Goal: Information Seeking & Learning: Check status

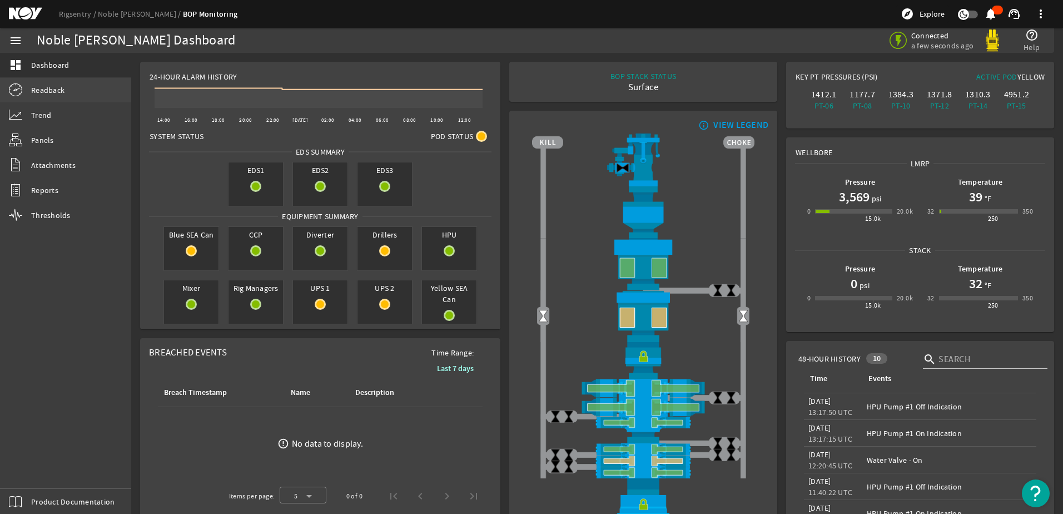
click at [39, 87] on span "Readback" at bounding box center [47, 89] width 33 height 11
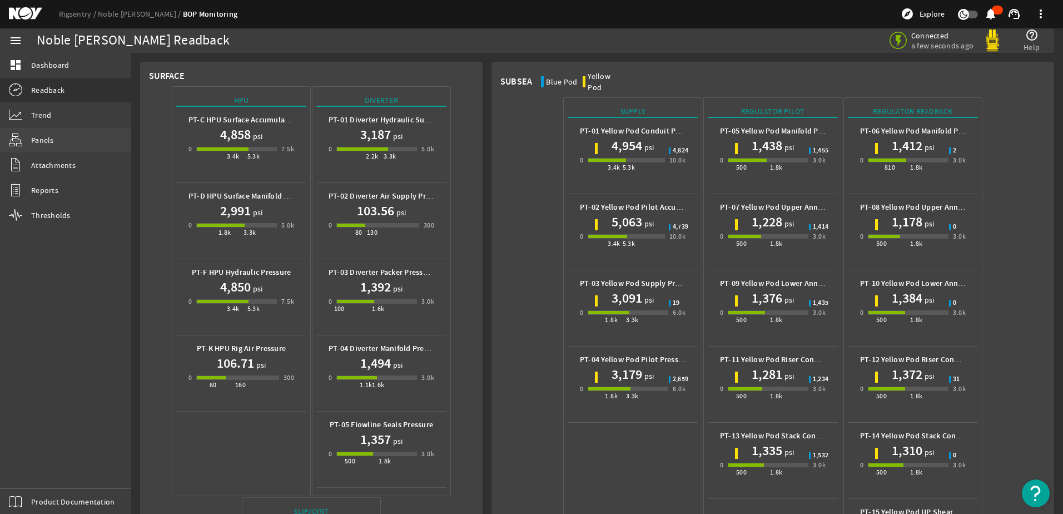
click at [57, 144] on link "Panels" at bounding box center [65, 140] width 131 height 24
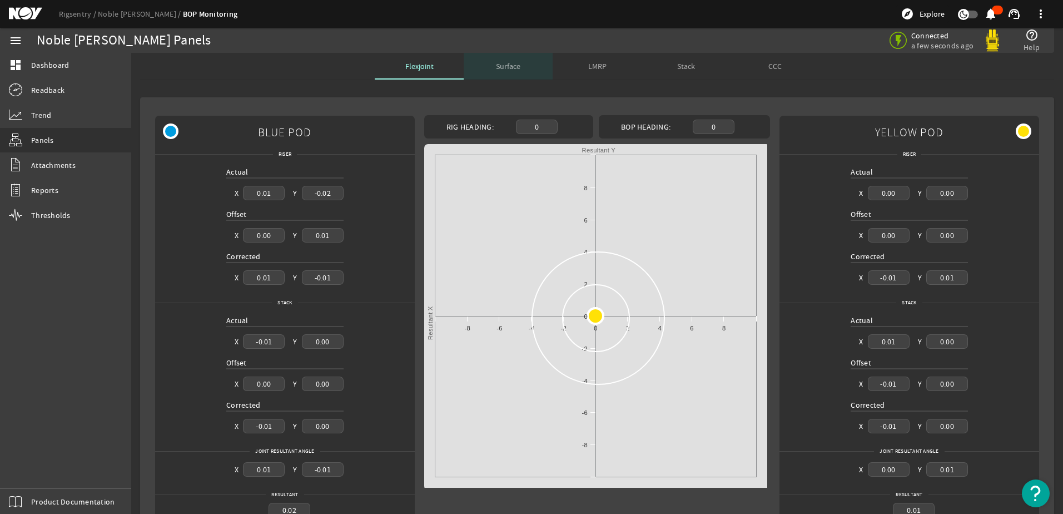
click at [505, 70] on span "Surface" at bounding box center [508, 66] width 24 height 8
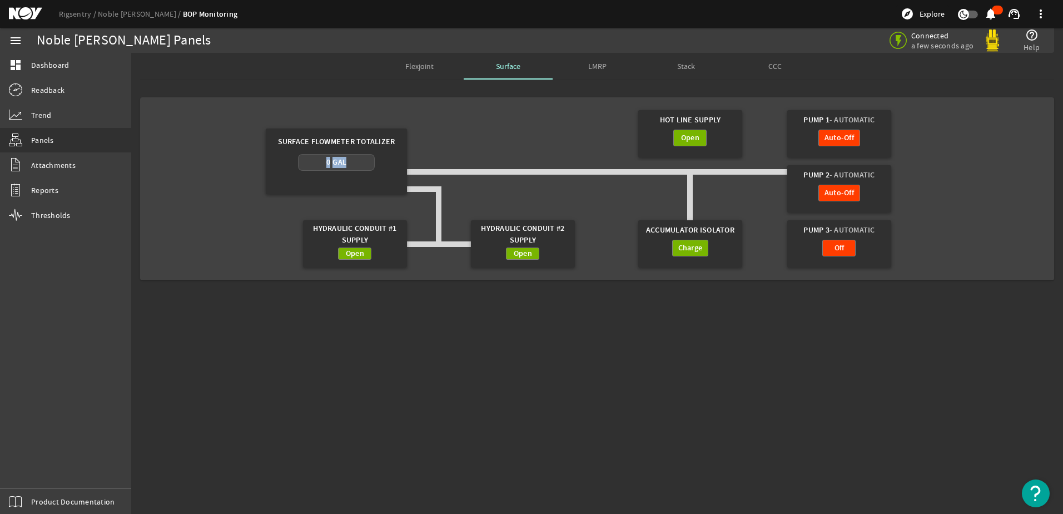
drag, startPoint x: 324, startPoint y: 162, endPoint x: 354, endPoint y: 165, distance: 30.1
click at [354, 165] on div "0 Gal" at bounding box center [336, 162] width 76 height 17
click at [599, 67] on span "LMRP" at bounding box center [597, 66] width 18 height 8
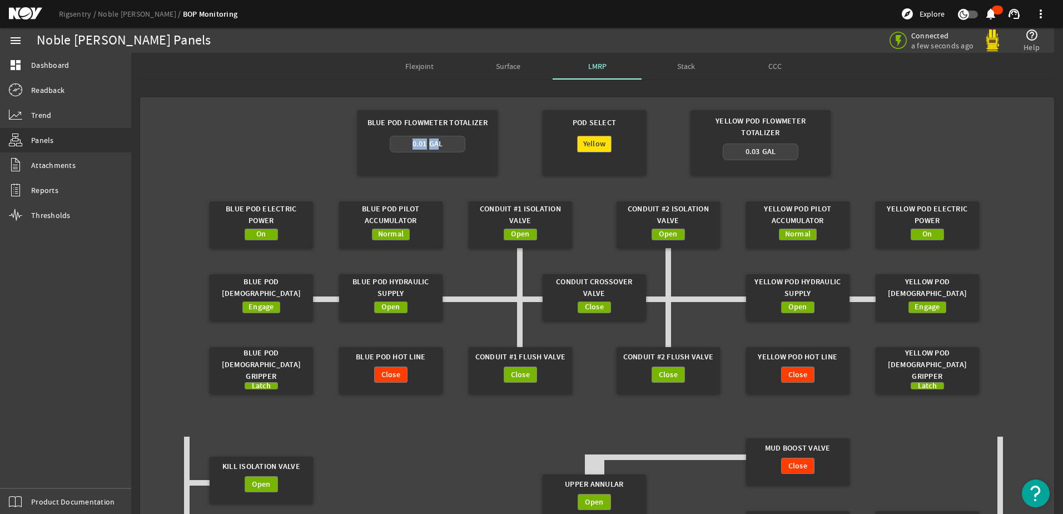
drag, startPoint x: 411, startPoint y: 143, endPoint x: 439, endPoint y: 145, distance: 27.8
click at [439, 145] on div "0.01 Gal" at bounding box center [427, 143] width 31 height 11
drag, startPoint x: 745, startPoint y: 151, endPoint x: 783, endPoint y: 152, distance: 37.8
click at [783, 152] on div "0.03 Gal" at bounding box center [761, 151] width 76 height 17
drag, startPoint x: 783, startPoint y: 152, endPoint x: 799, endPoint y: 151, distance: 16.2
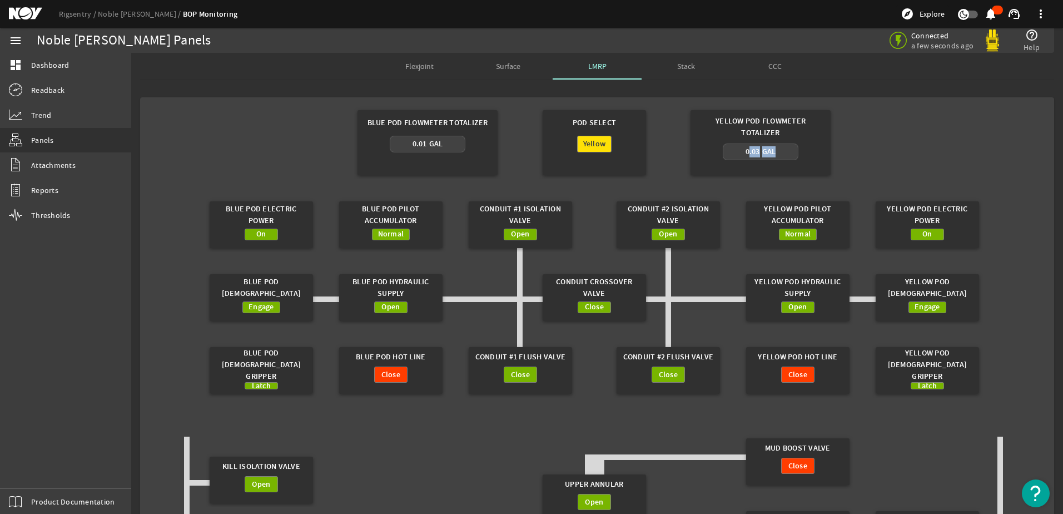
click at [799, 151] on div "0.03 Gal" at bounding box center [761, 159] width 126 height 32
drag, startPoint x: 737, startPoint y: 151, endPoint x: 770, endPoint y: 151, distance: 33.9
click at [770, 151] on div "0.03 Gal" at bounding box center [761, 151] width 76 height 17
click at [758, 152] on span "0.03" at bounding box center [752, 151] width 14 height 11
drag, startPoint x: 758, startPoint y: 152, endPoint x: 742, endPoint y: 152, distance: 16.7
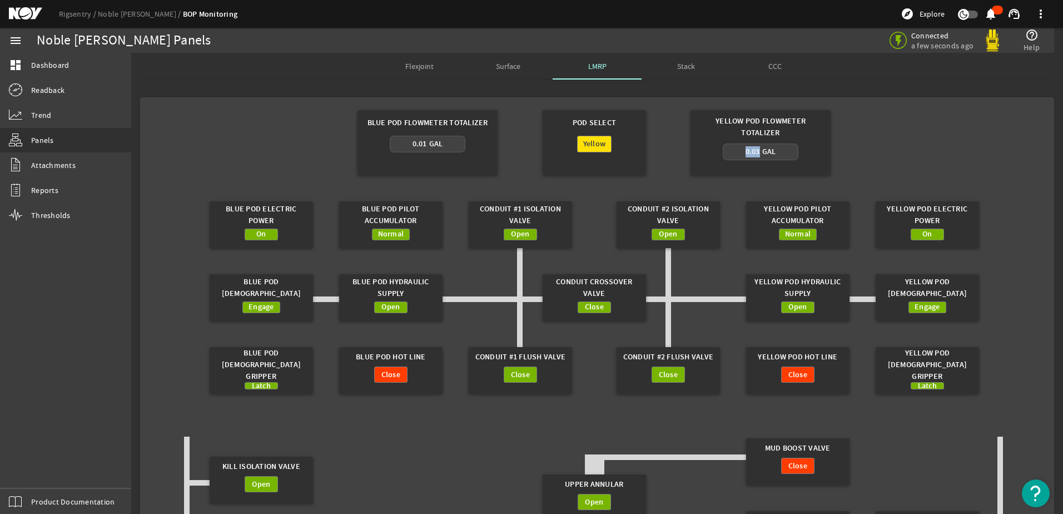
click at [742, 152] on div "0.03 Gal" at bounding box center [761, 151] width 76 height 17
drag, startPoint x: 742, startPoint y: 152, endPoint x: 803, endPoint y: 146, distance: 61.4
click at [803, 146] on div "0.03 Gal" at bounding box center [761, 159] width 126 height 32
click at [56, 118] on link "Trend" at bounding box center [65, 115] width 131 height 24
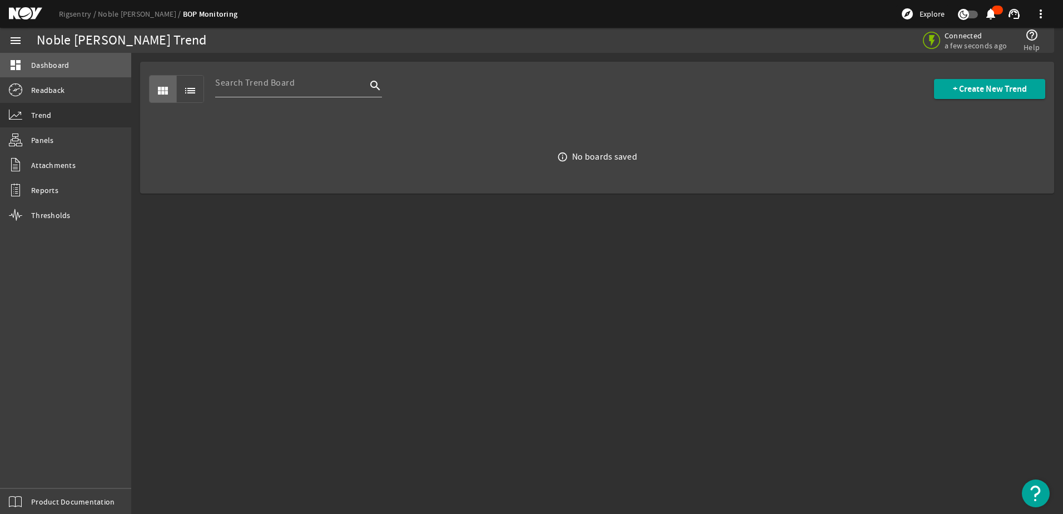
click at [34, 59] on span "Dashboard" at bounding box center [50, 64] width 38 height 11
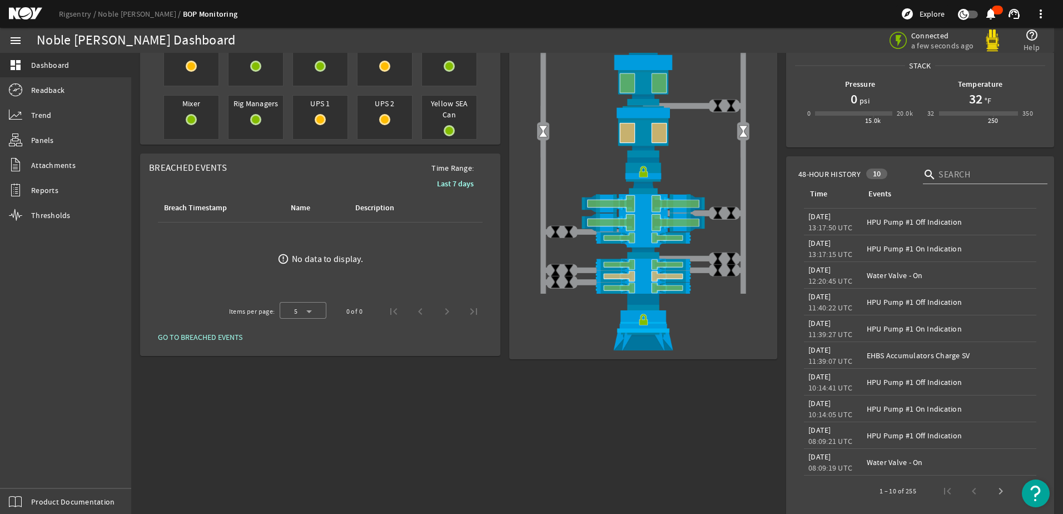
scroll to position [195, 0]
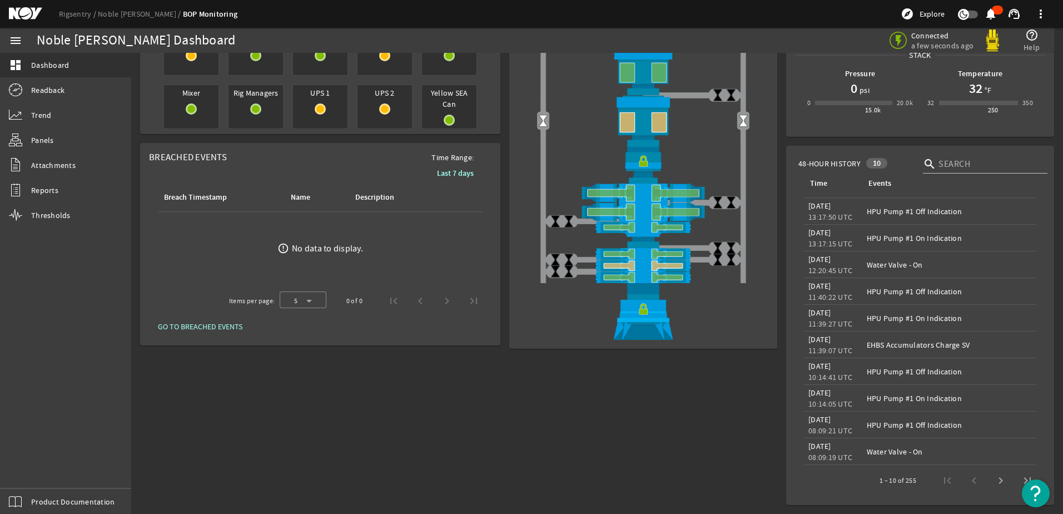
click at [439, 171] on b "Last 7 days" at bounding box center [455, 173] width 37 height 11
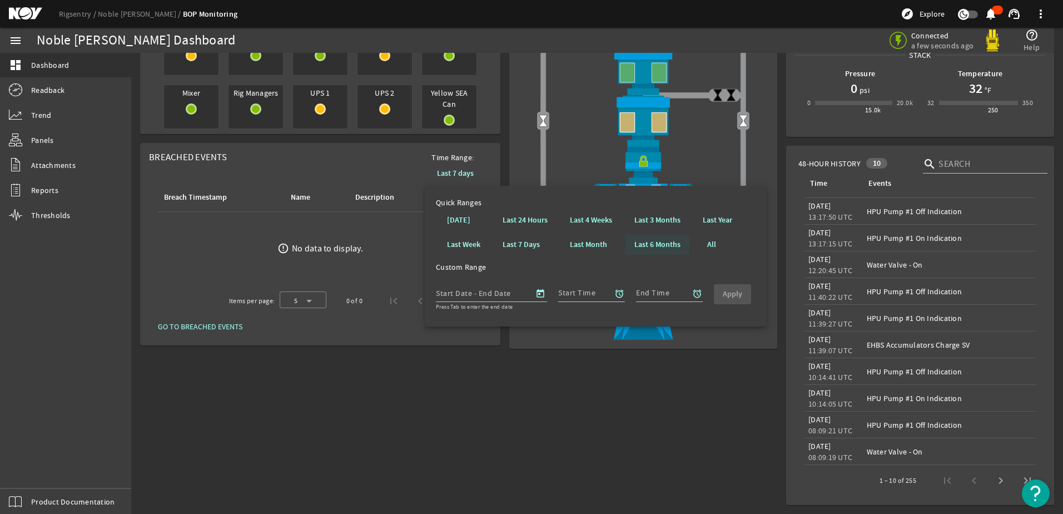
click at [659, 248] on b "Last 6 Months" at bounding box center [657, 244] width 46 height 11
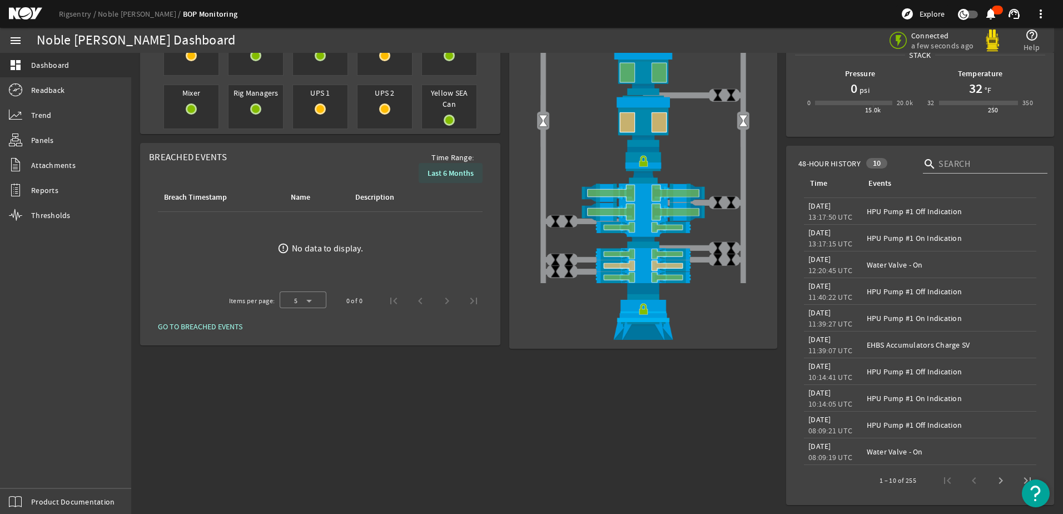
click at [445, 172] on b "Last 6 Months" at bounding box center [450, 173] width 46 height 11
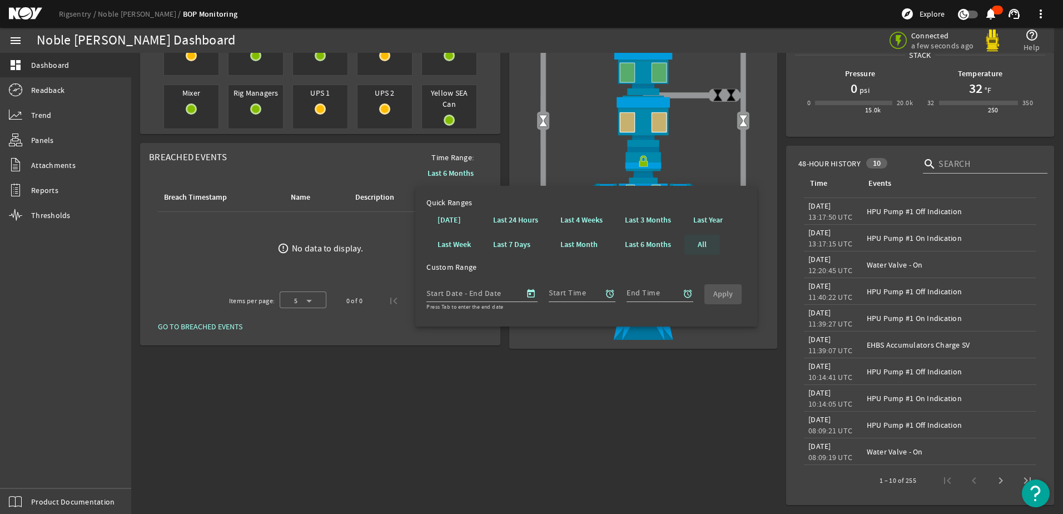
click at [698, 243] on span at bounding box center [702, 244] width 36 height 27
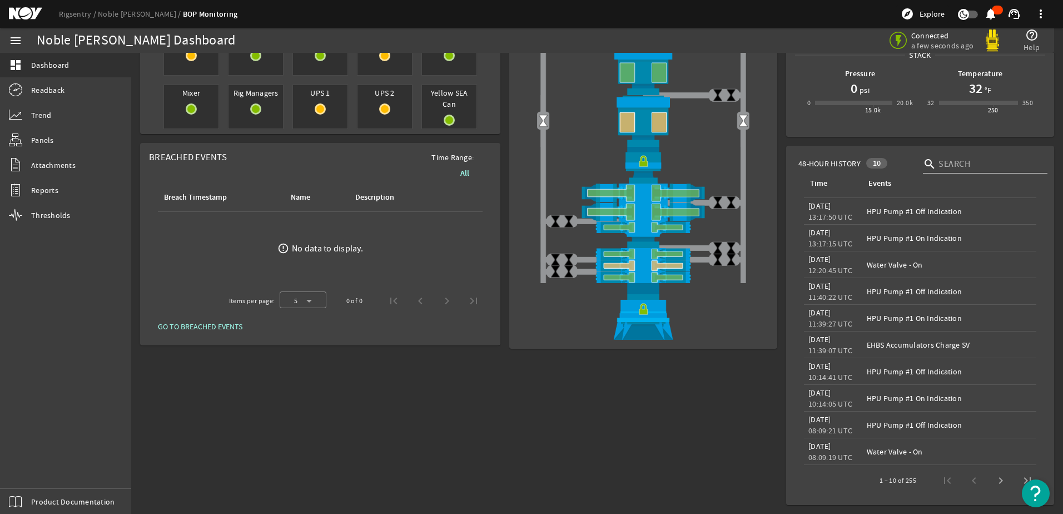
click at [465, 172] on b "All" at bounding box center [464, 173] width 9 height 11
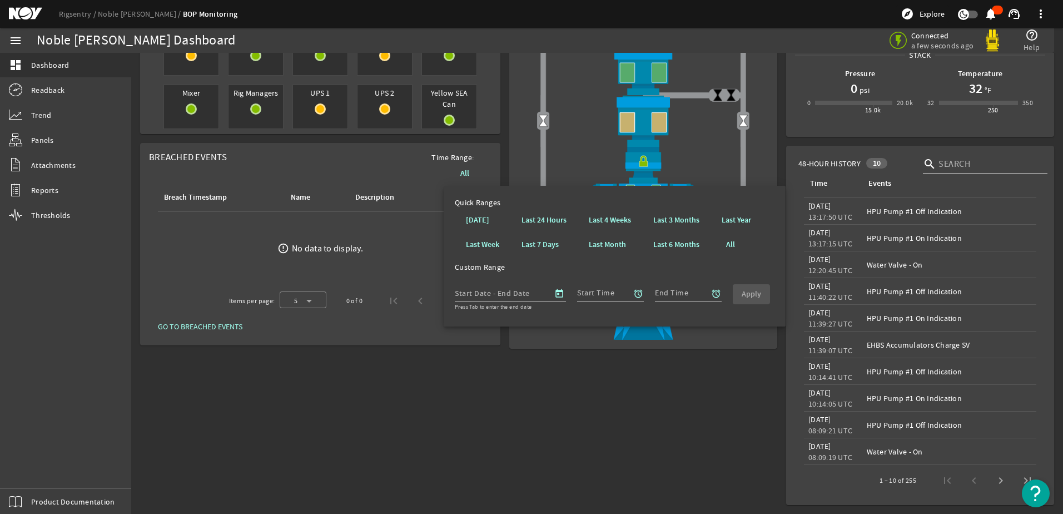
click at [471, 365] on div "24-Hour Alarm History Created with Highcharts 11.1.0 14:00 16:00 18:00 20:00 22…" at bounding box center [320, 185] width 369 height 647
click at [160, 248] on ds-error-state "error_outline No data to display." at bounding box center [320, 248] width 342 height 73
click at [536, 220] on b "Last 24 Hours" at bounding box center [543, 220] width 45 height 11
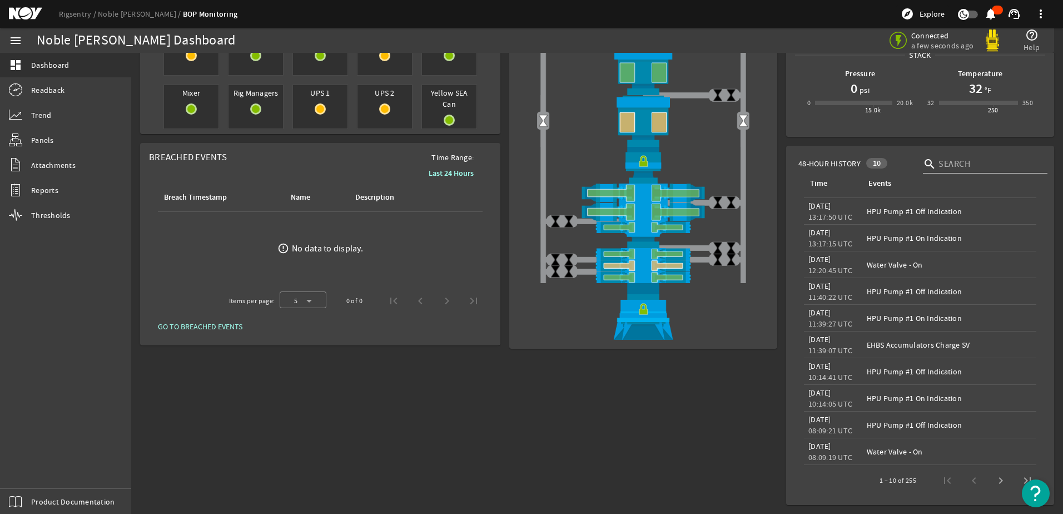
drag, startPoint x: 147, startPoint y: 156, endPoint x: 255, endPoint y: 157, distance: 107.8
click at [255, 157] on mat-card "Breached Events Time Range: Last 24 Hours Breach Timestamp Name Description err…" at bounding box center [320, 244] width 360 height 202
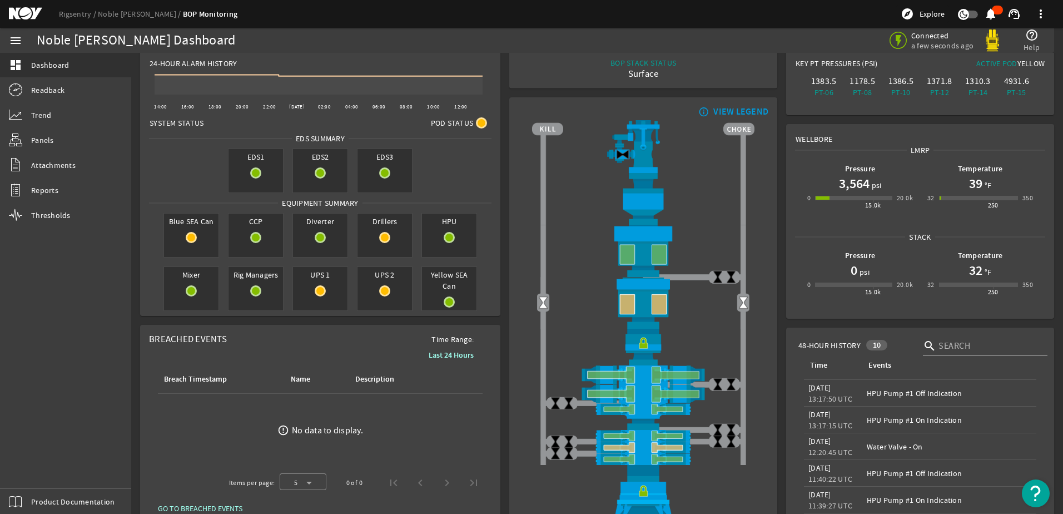
scroll to position [0, 0]
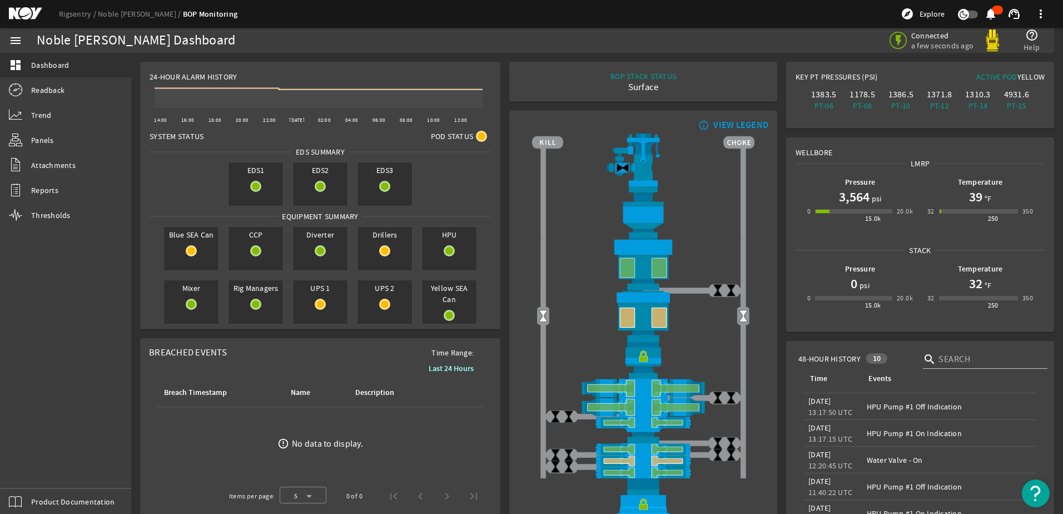
drag, startPoint x: 210, startPoint y: 153, endPoint x: 417, endPoint y: 198, distance: 212.3
click at [417, 198] on div "EDS SUMMARY EDS1 EDS2 EDS3" at bounding box center [320, 178] width 359 height 64
click at [386, 305] on mat-icon at bounding box center [384, 303] width 11 height 11
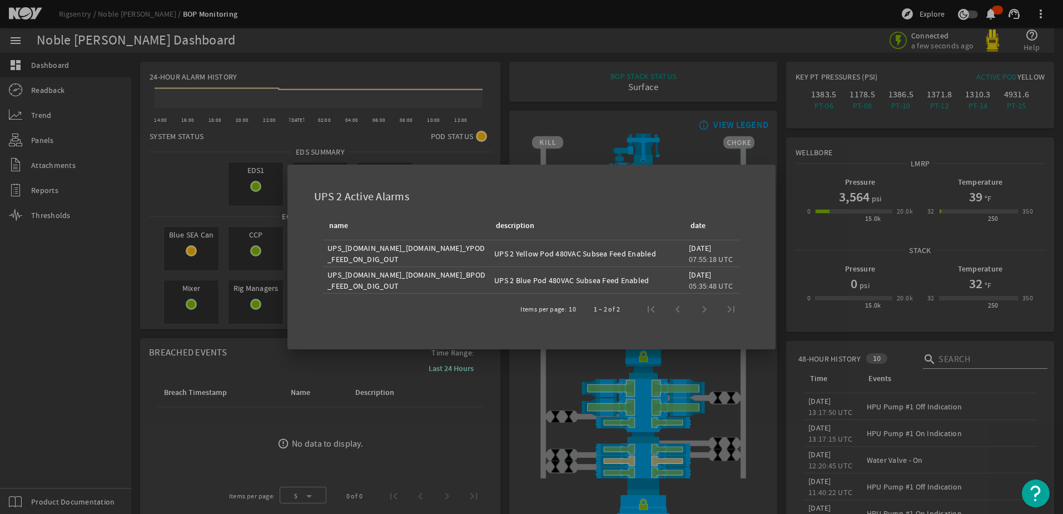
drag, startPoint x: 494, startPoint y: 255, endPoint x: 665, endPoint y: 251, distance: 171.2
click at [665, 251] on div "UPS 2 Yellow Pod 480VAC Subsea Feed Enabled" at bounding box center [587, 253] width 186 height 11
drag, startPoint x: 499, startPoint y: 280, endPoint x: 654, endPoint y: 278, distance: 155.1
click at [654, 278] on div "UPS 2 Blue Pod 480VAC Subsea Feed Enabled" at bounding box center [587, 280] width 186 height 11
click at [280, 359] on div at bounding box center [531, 257] width 1063 height 514
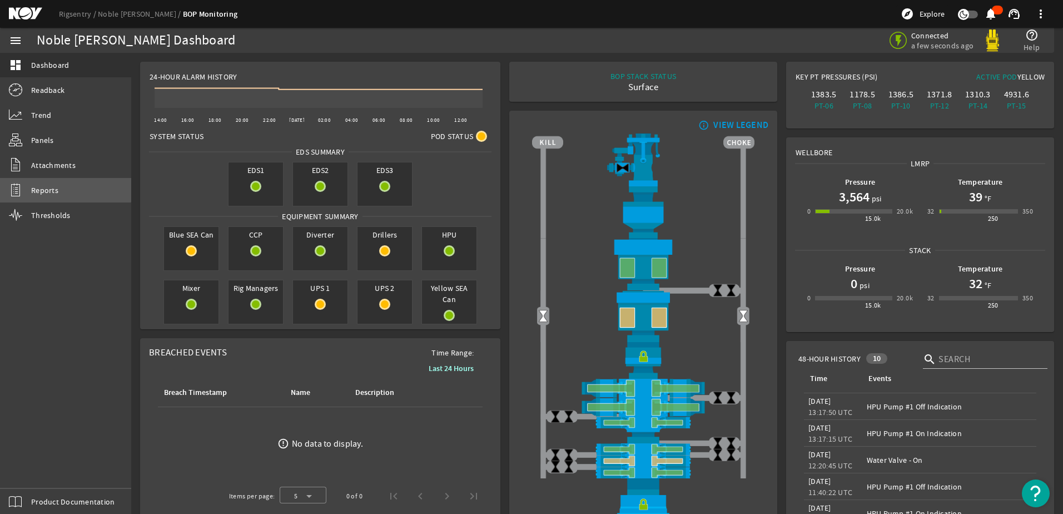
click at [57, 181] on link "Reports" at bounding box center [65, 190] width 131 height 24
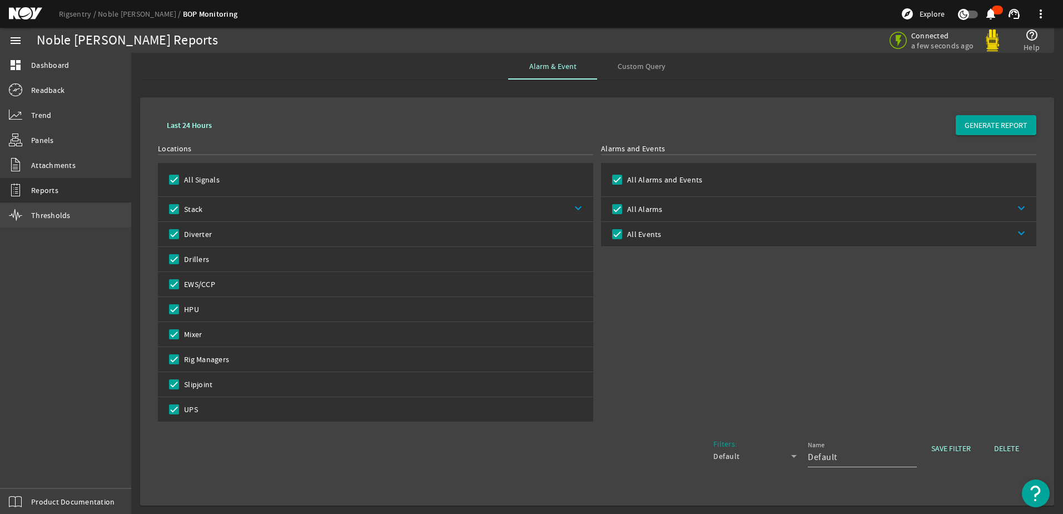
click at [58, 216] on span "Thresholds" at bounding box center [50, 215] width 39 height 11
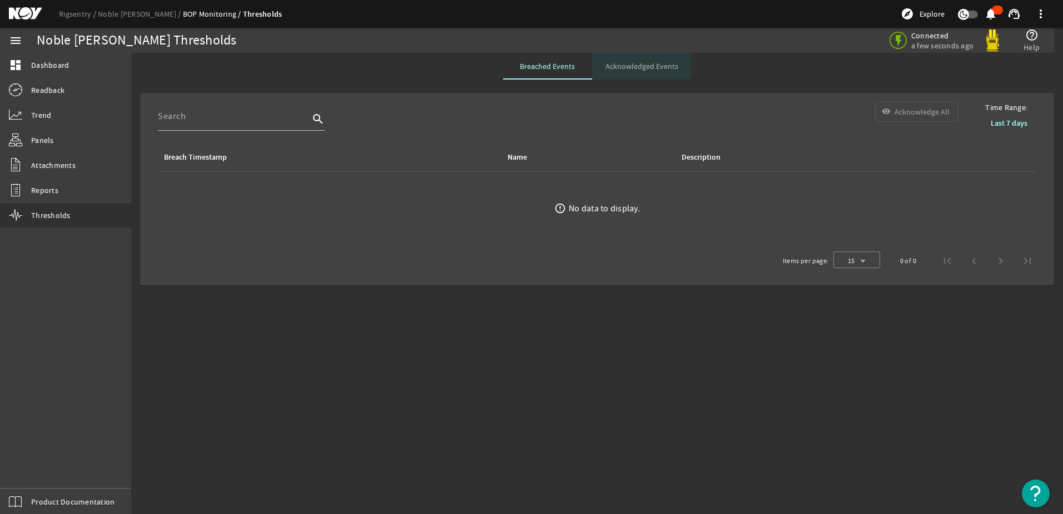
click at [634, 63] on span "Acknowledged Events" at bounding box center [641, 66] width 73 height 8
click at [999, 122] on b "Last 7 days" at bounding box center [1009, 123] width 37 height 11
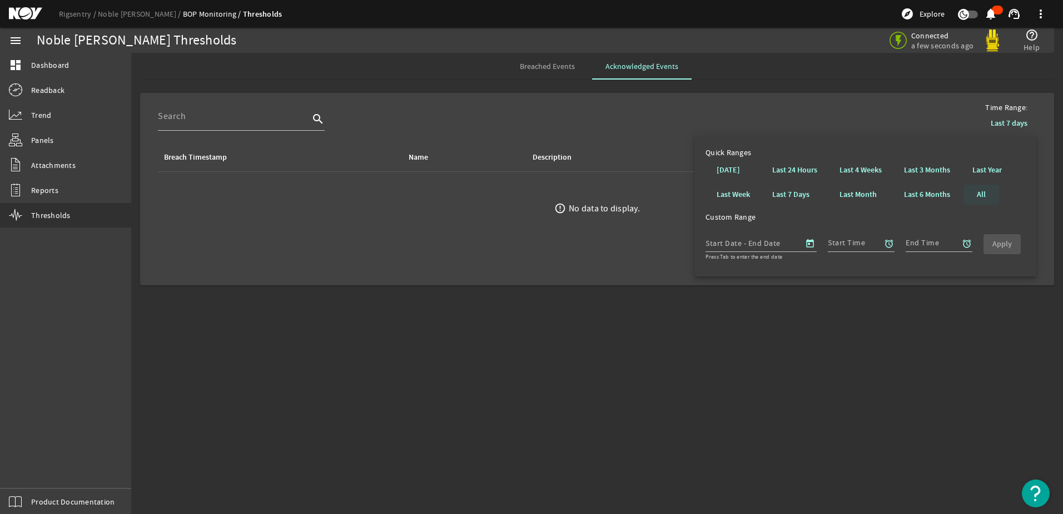
click at [980, 191] on b "All" at bounding box center [981, 194] width 9 height 11
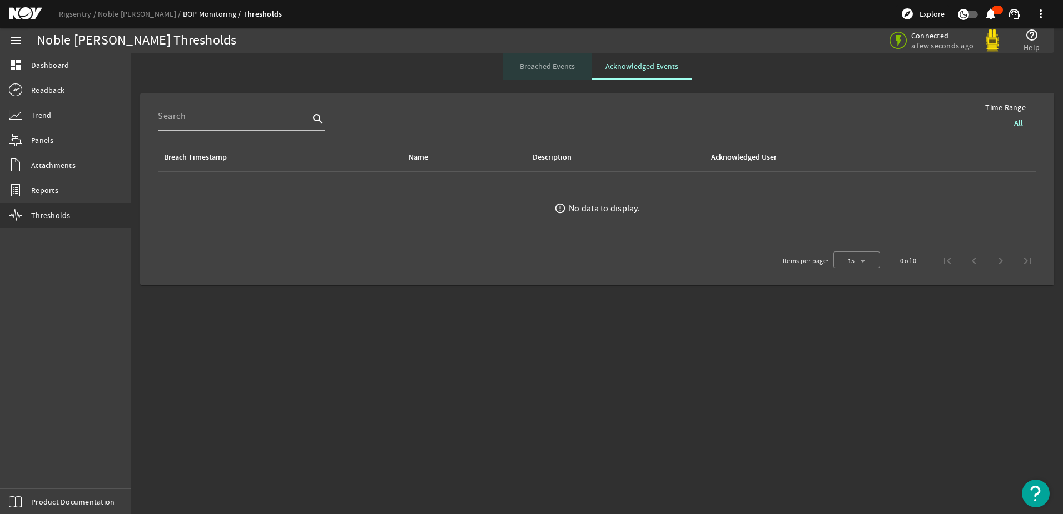
click at [565, 66] on span "Breached Events" at bounding box center [547, 66] width 55 height 8
click at [1010, 125] on b "Last 7 days" at bounding box center [1009, 123] width 37 height 11
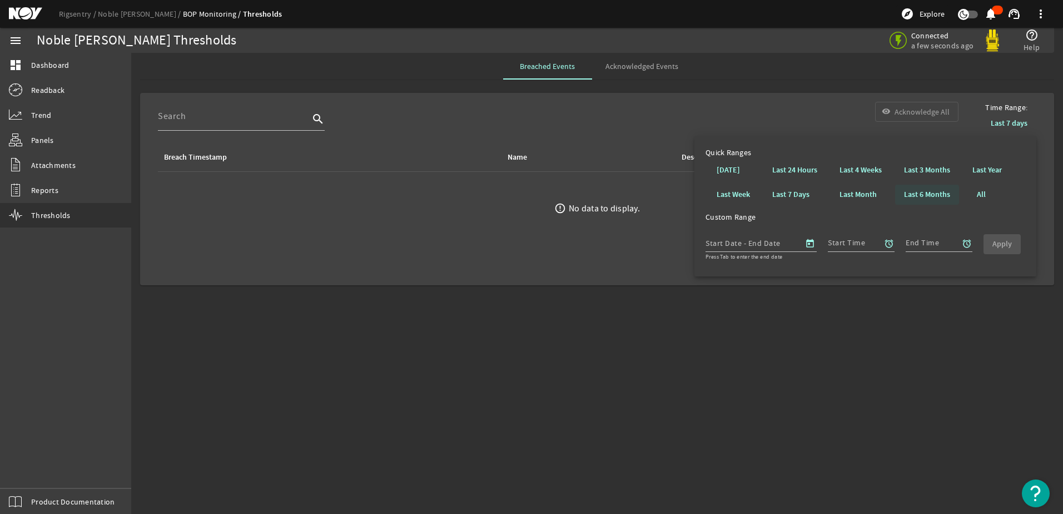
click at [924, 195] on b "Last 6 Months" at bounding box center [927, 194] width 46 height 11
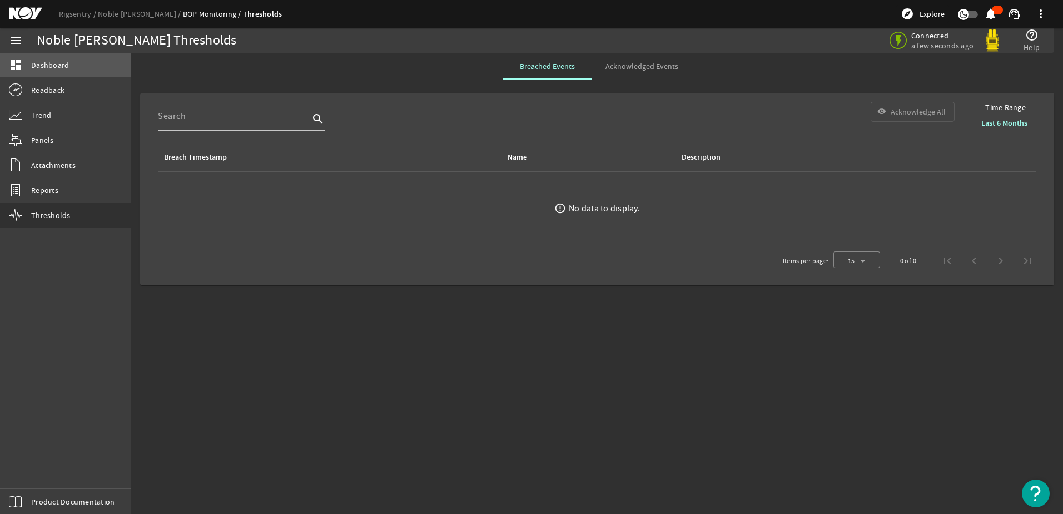
click at [62, 66] on span "Dashboard" at bounding box center [50, 64] width 38 height 11
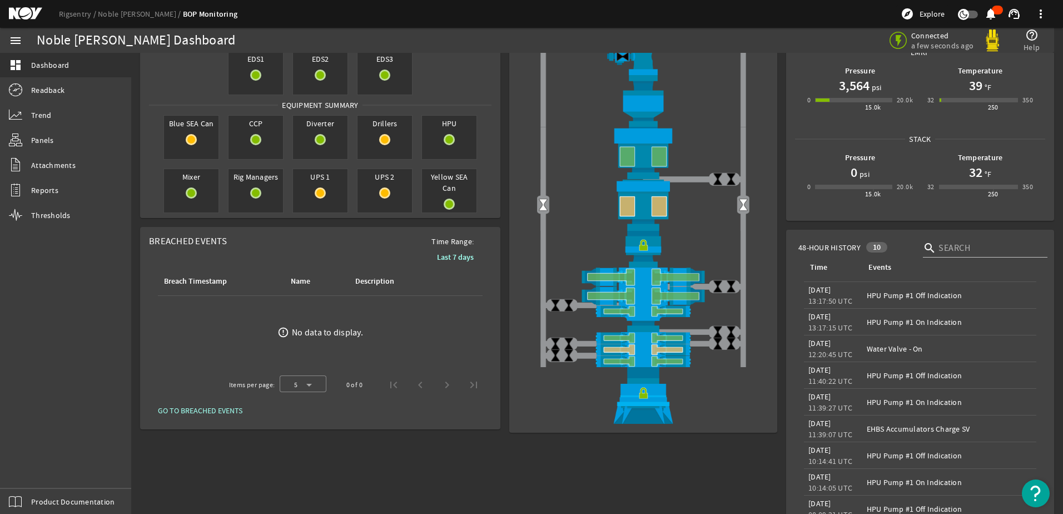
scroll to position [56, 0]
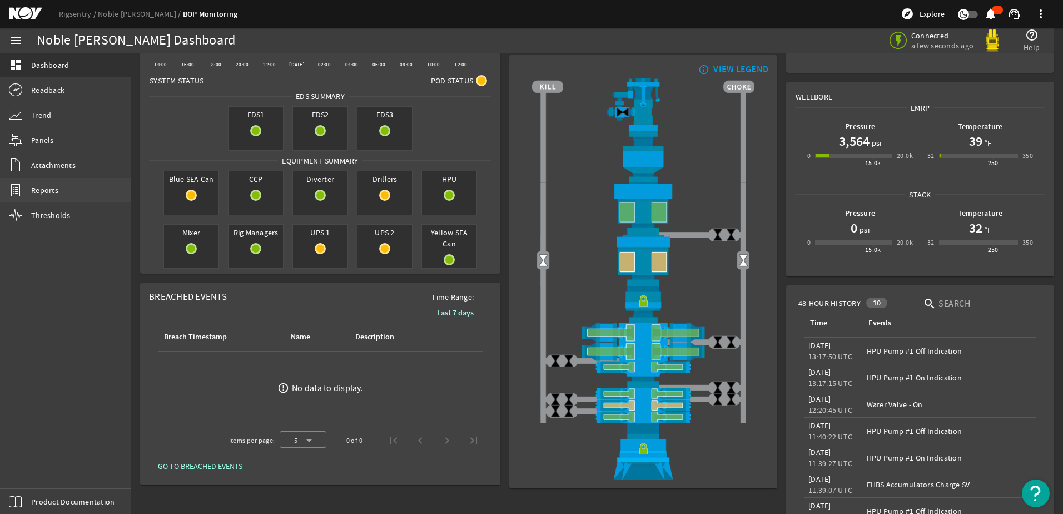
click at [56, 193] on span "Reports" at bounding box center [44, 190] width 27 height 11
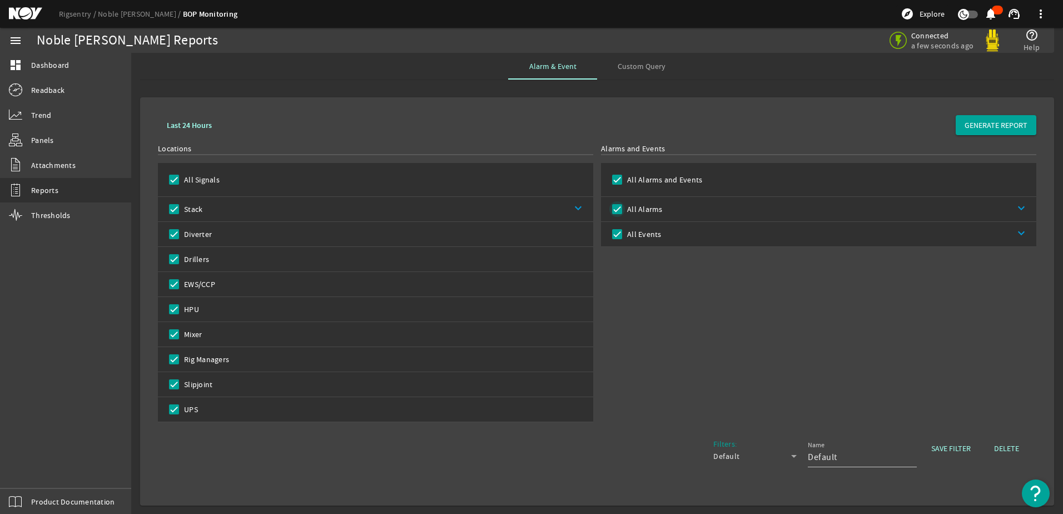
click at [616, 207] on input "All Alarms" at bounding box center [617, 209] width 16 height 16
click at [1011, 230] on link "keyboard_arrow_down" at bounding box center [848, 234] width 375 height 24
click at [175, 181] on input "All Signals" at bounding box center [174, 180] width 16 height 16
click at [172, 308] on input "HPU" at bounding box center [174, 309] width 16 height 16
click at [979, 118] on span at bounding box center [996, 125] width 81 height 27
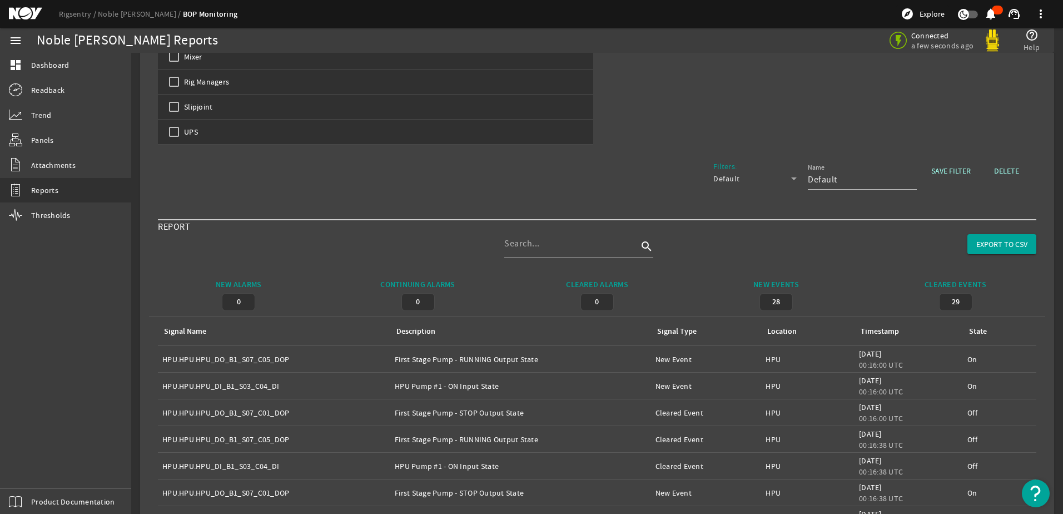
scroll to position [278, 0]
drag, startPoint x: 398, startPoint y: 354, endPoint x: 508, endPoint y: 358, distance: 110.1
click at [508, 358] on div "Description: First Stage Pump - RUNNING Output State" at bounding box center [521, 358] width 252 height 11
drag, startPoint x: 397, startPoint y: 380, endPoint x: 502, endPoint y: 380, distance: 105.1
click at [502, 380] on div "Description: HPU Pump #1 - ON Input State" at bounding box center [521, 385] width 252 height 11
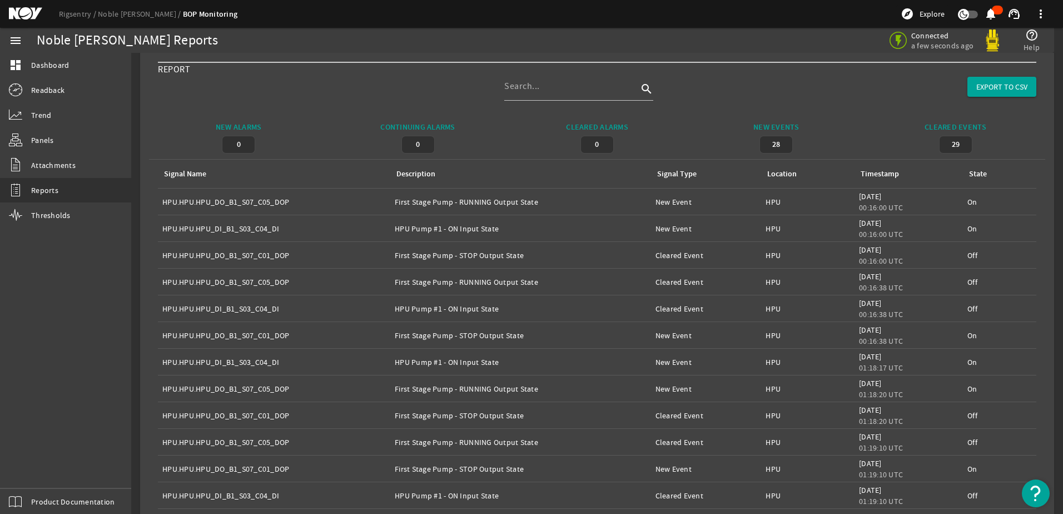
scroll to position [445, 0]
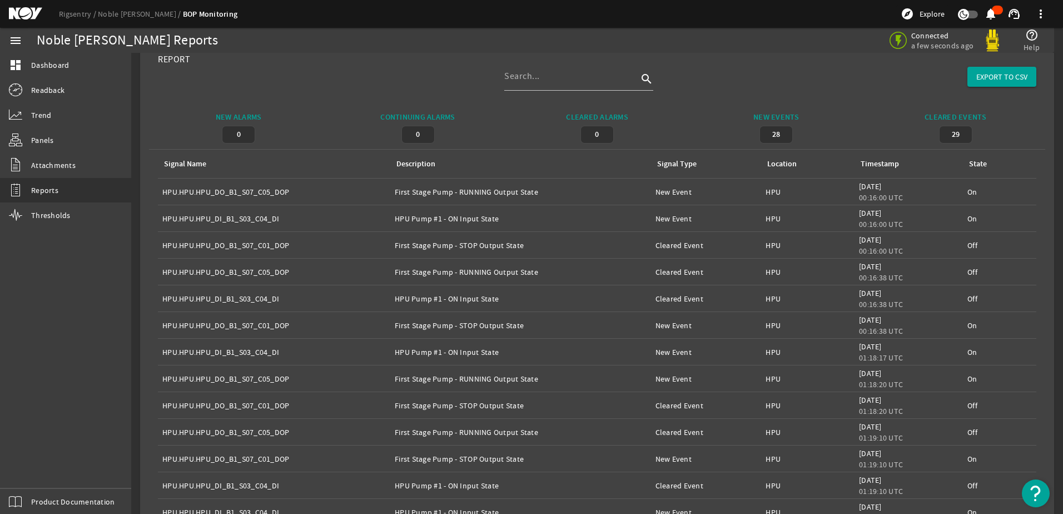
click at [555, 221] on div "Description: HPU Pump #1 - ON Input State" at bounding box center [521, 218] width 252 height 11
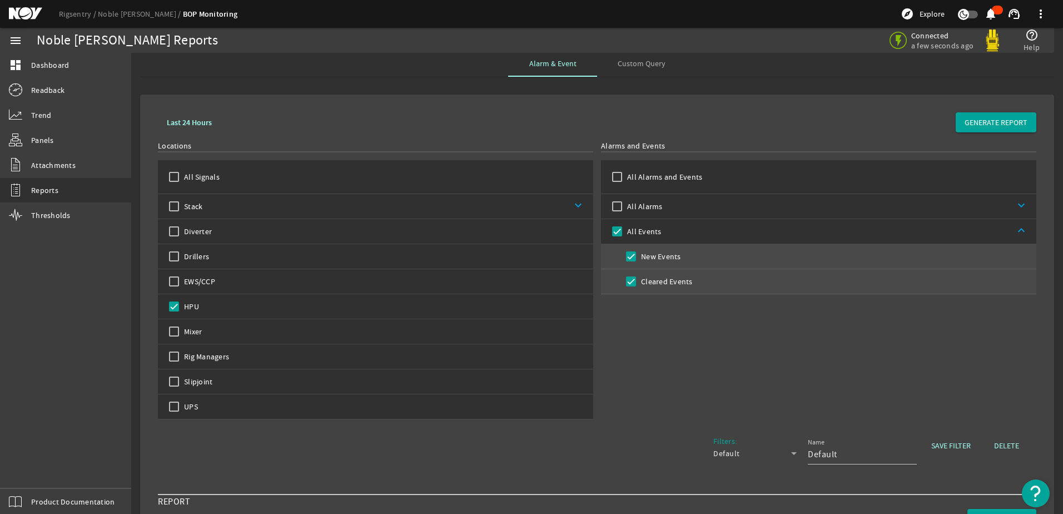
scroll to position [0, 0]
click at [48, 135] on span "Panels" at bounding box center [42, 140] width 23 height 11
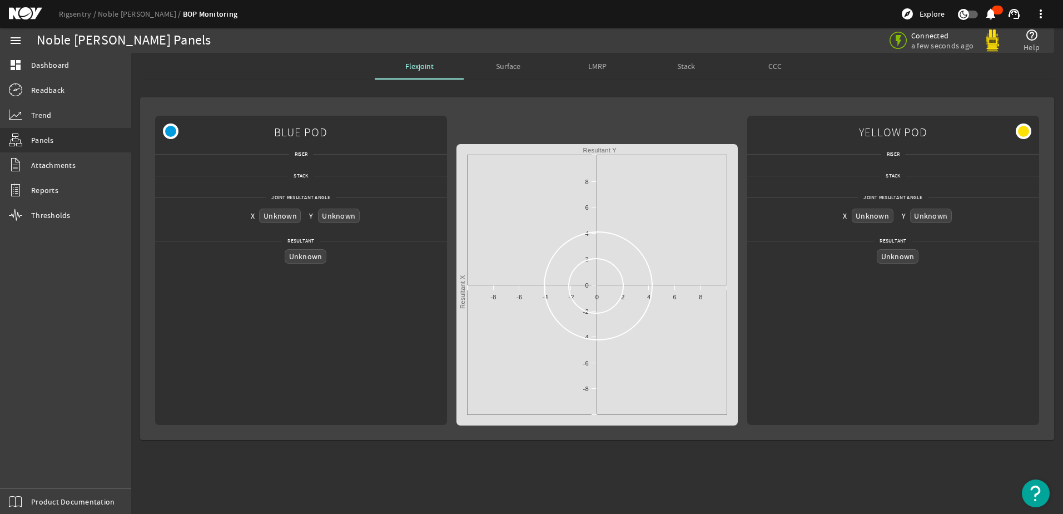
click at [517, 62] on span "Surface" at bounding box center [508, 66] width 24 height 8
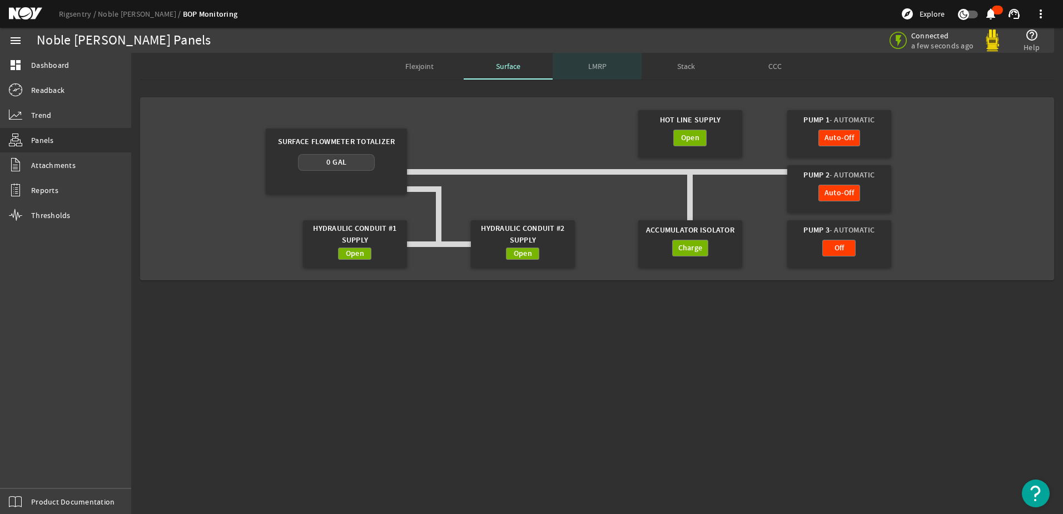
click at [597, 67] on span "LMRP" at bounding box center [597, 66] width 18 height 8
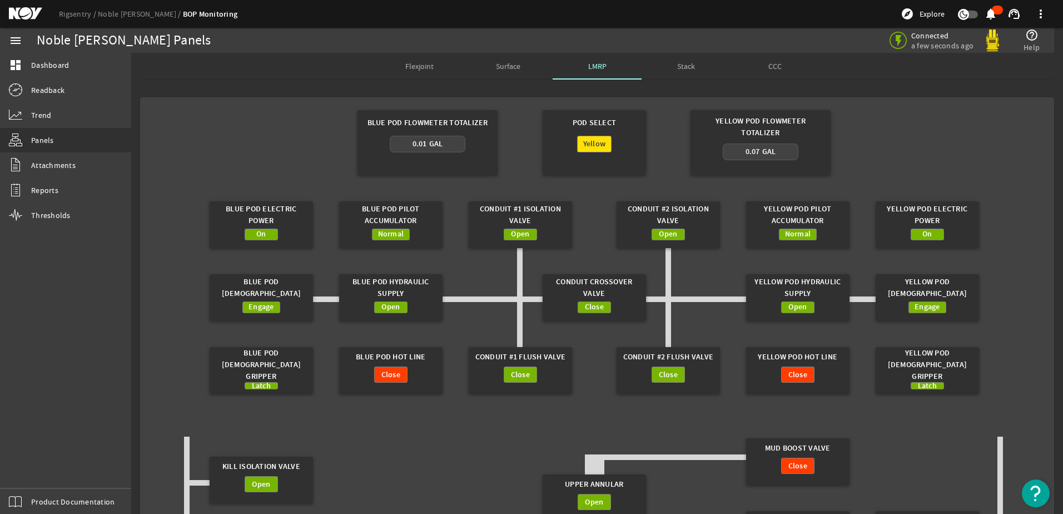
click at [671, 73] on div "Stack" at bounding box center [685, 66] width 89 height 27
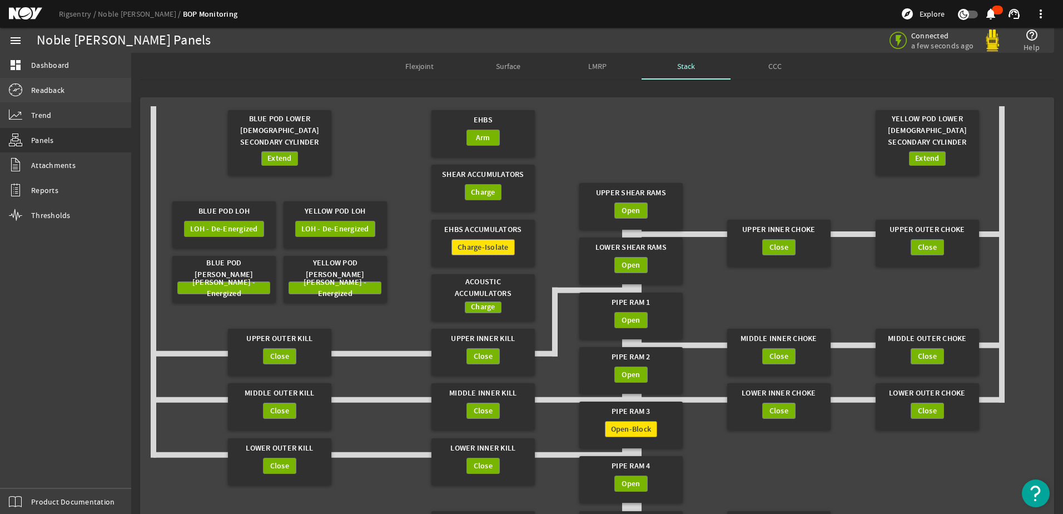
click at [56, 88] on span "Readback" at bounding box center [47, 89] width 33 height 11
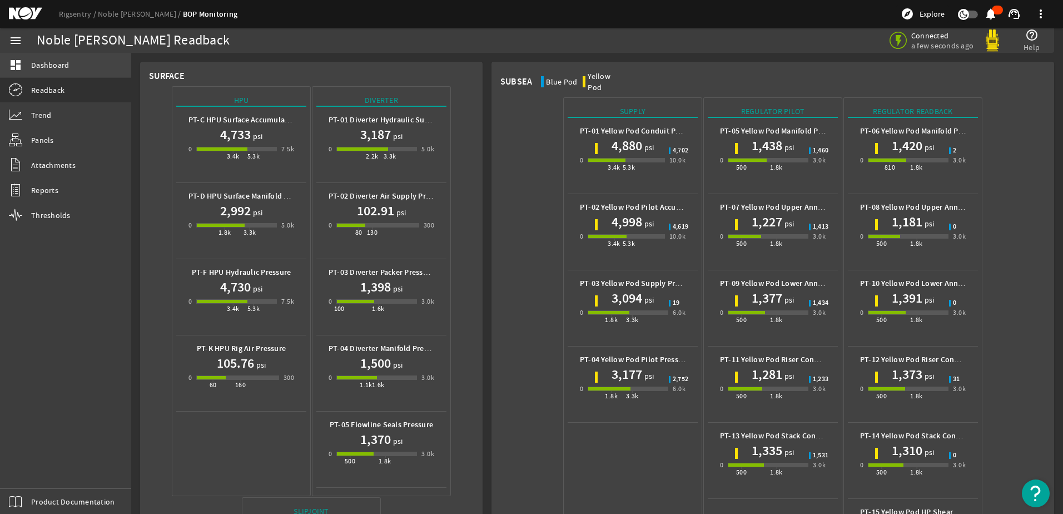
click at [53, 68] on span "Dashboard" at bounding box center [50, 64] width 38 height 11
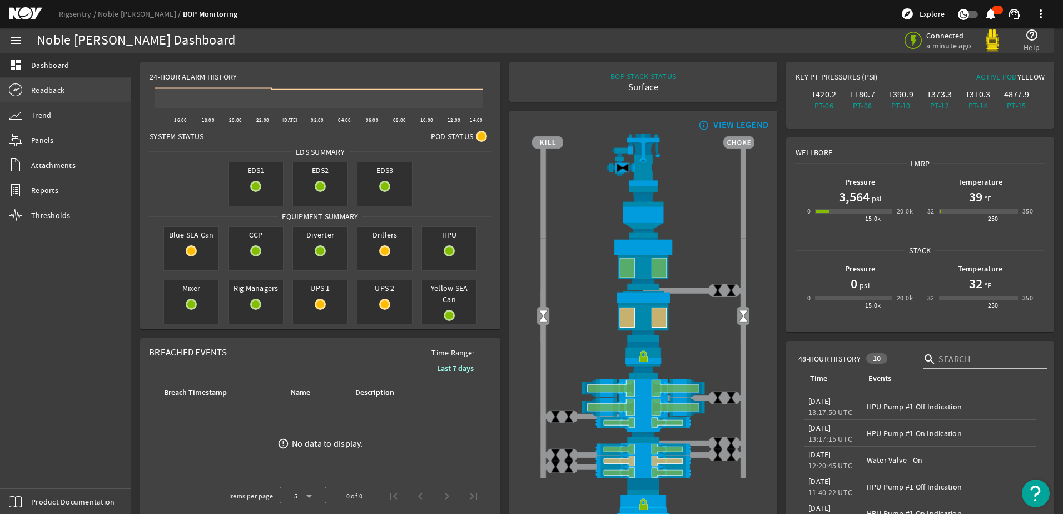
click at [38, 90] on span "Readback" at bounding box center [47, 89] width 33 height 11
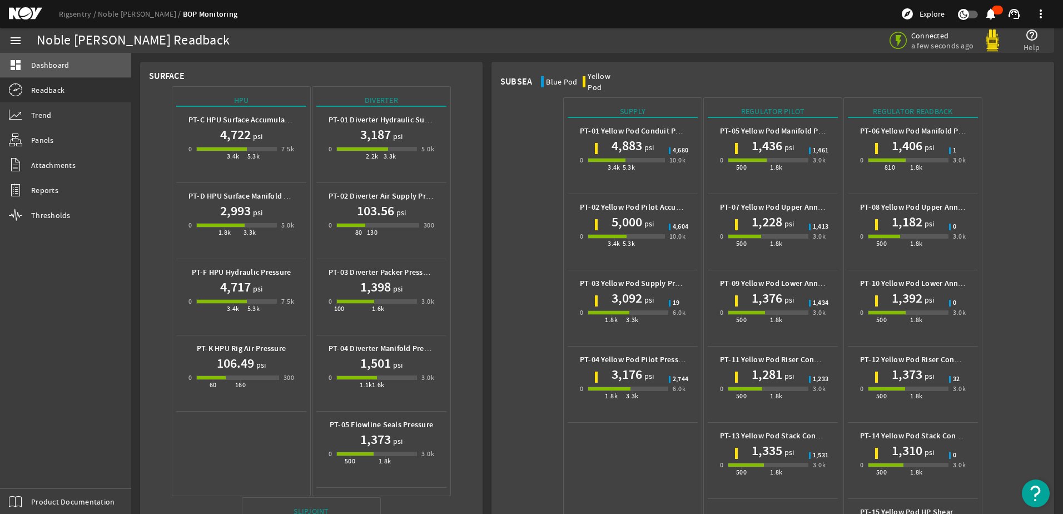
click at [54, 62] on span "Dashboard" at bounding box center [50, 64] width 38 height 11
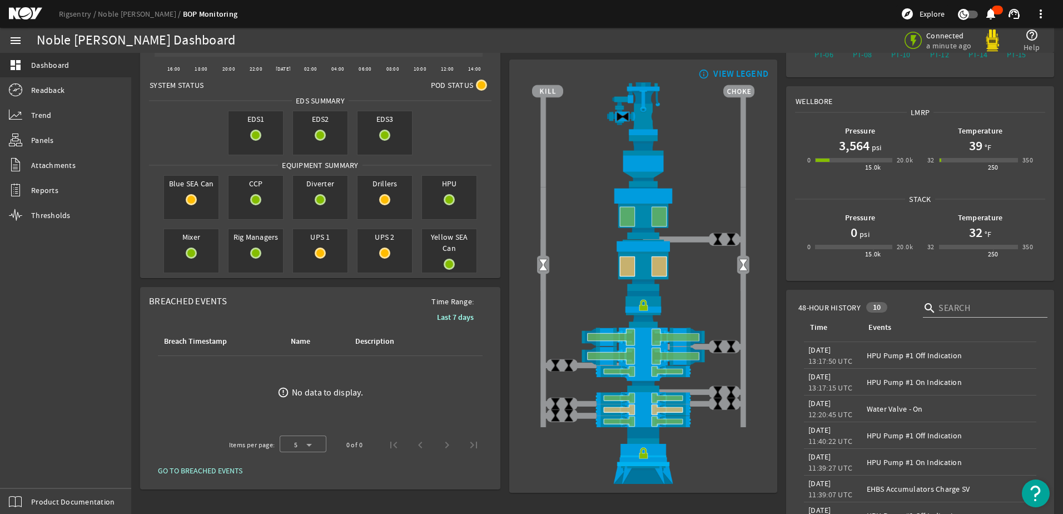
scroll to position [56, 0]
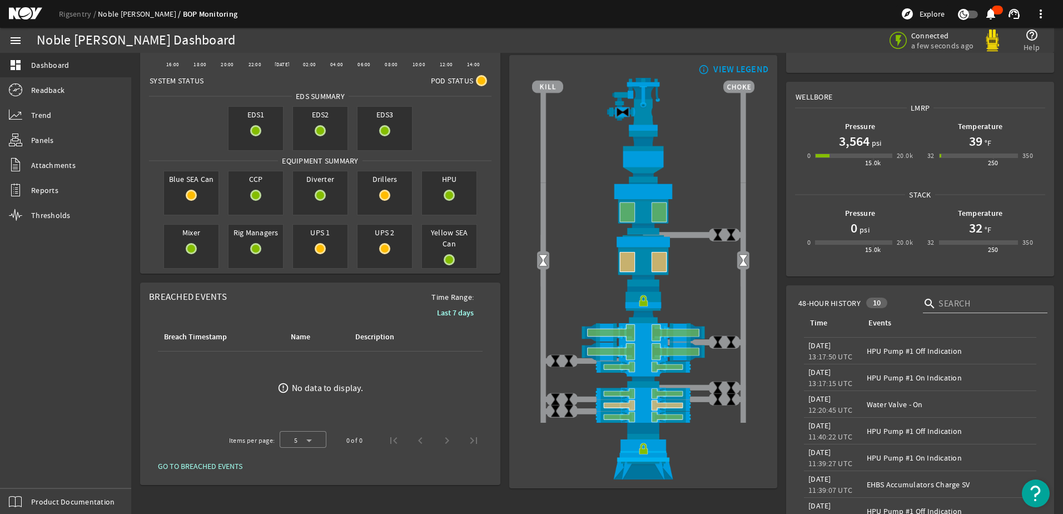
click at [130, 15] on link "Noble [PERSON_NAME]" at bounding box center [140, 14] width 85 height 10
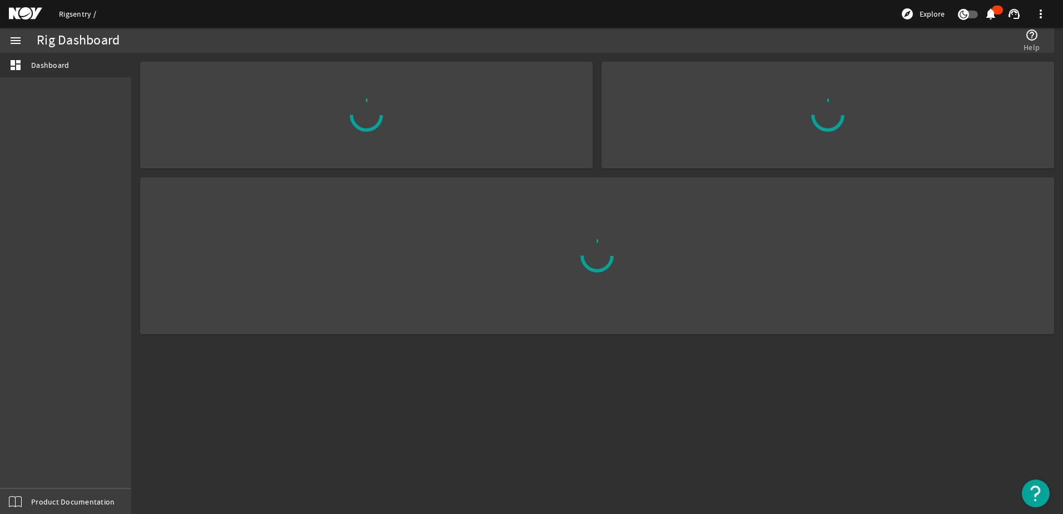
click at [61, 15] on link "Rigsentry" at bounding box center [77, 14] width 37 height 10
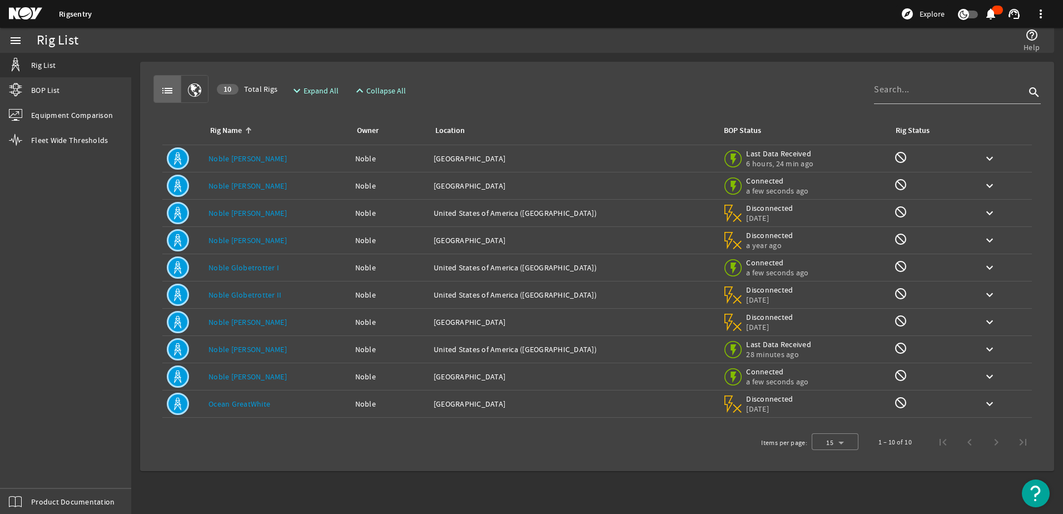
click at [241, 213] on link "Noble [PERSON_NAME]" at bounding box center [247, 213] width 78 height 10
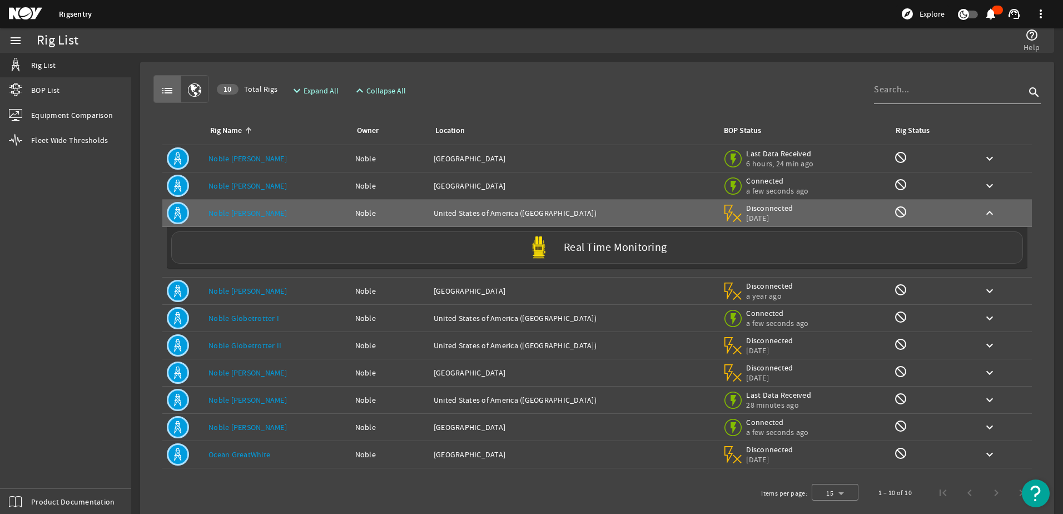
click at [558, 242] on div "Real Time Monitoring" at bounding box center [597, 247] width 852 height 32
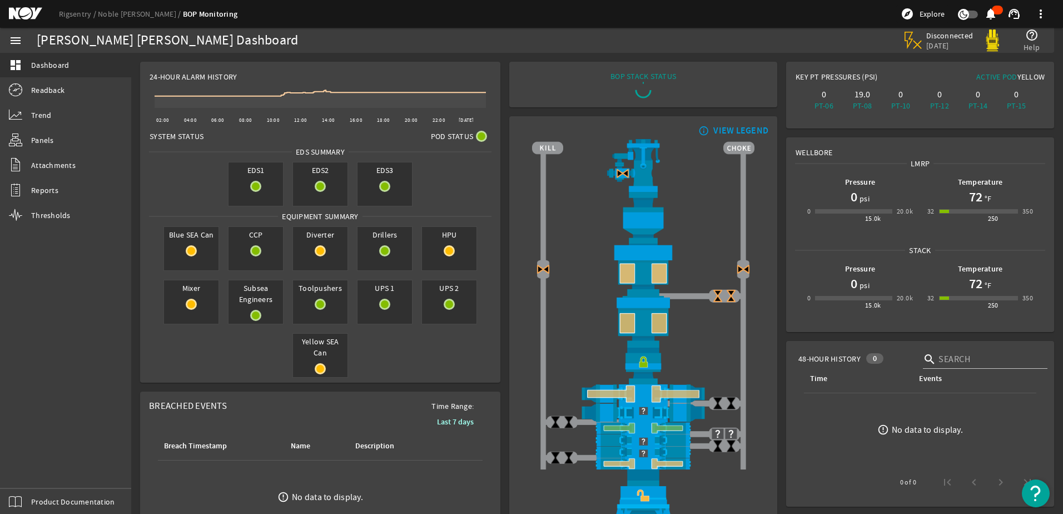
scroll to position [56, 0]
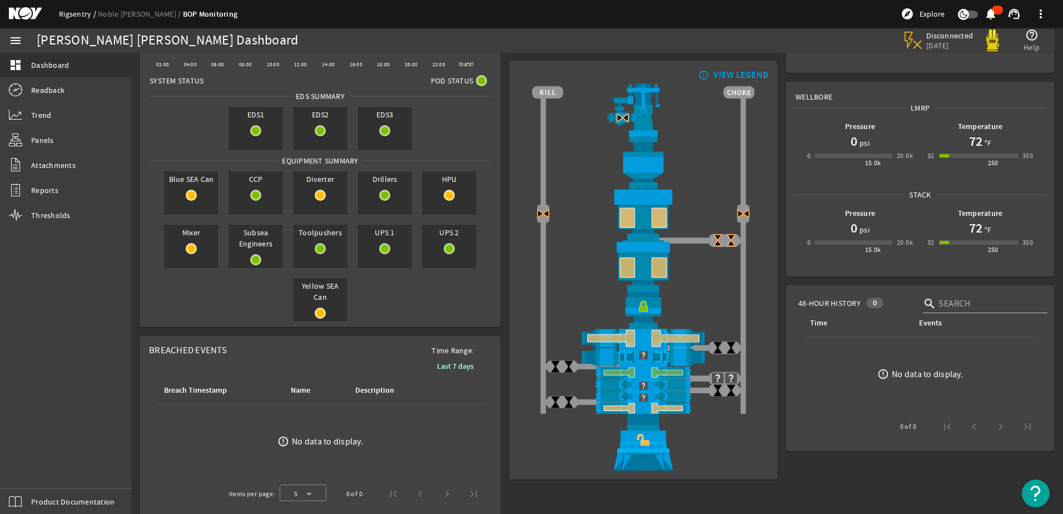
click at [68, 13] on link "Rigsentry" at bounding box center [78, 14] width 39 height 10
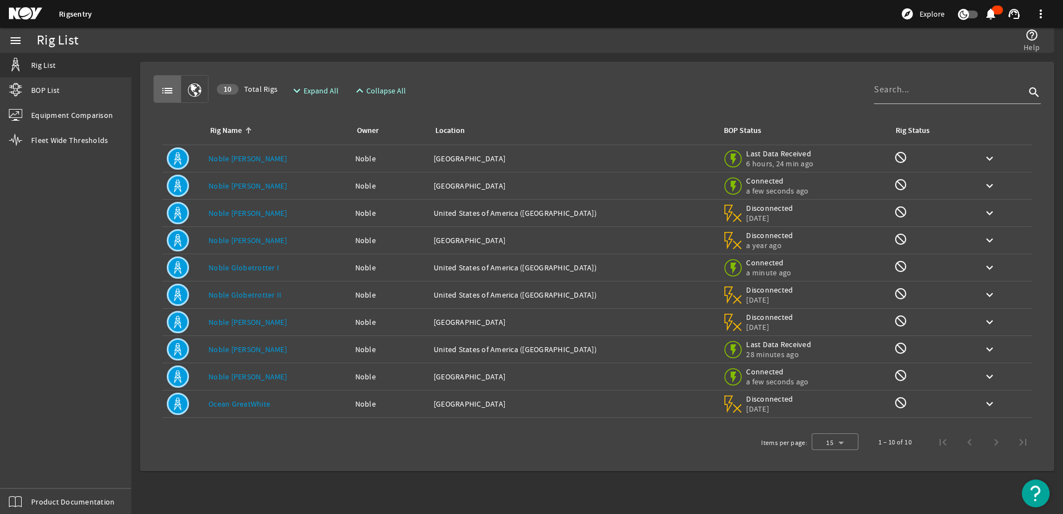
click at [237, 237] on link "Noble [PERSON_NAME]" at bounding box center [247, 240] width 78 height 10
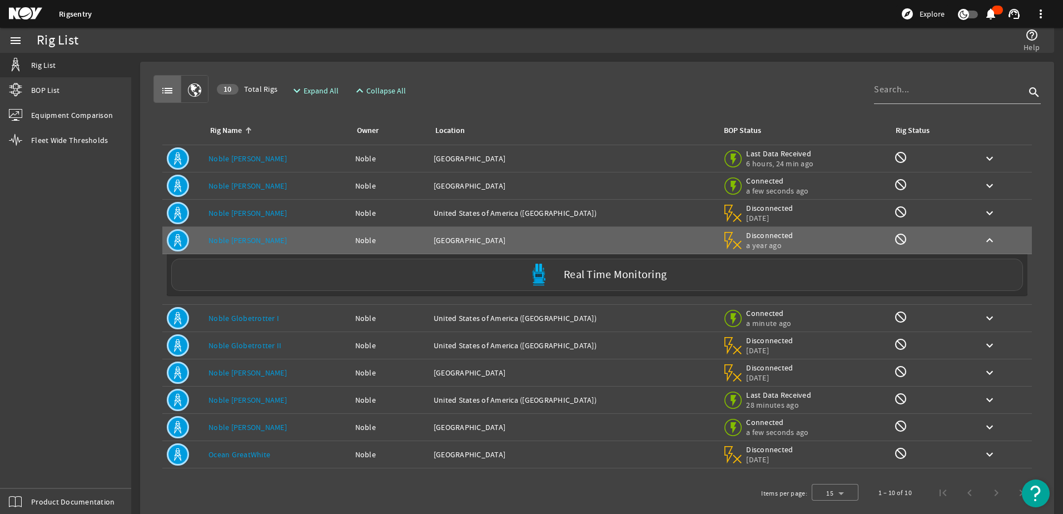
click at [588, 267] on div "Real Time Monitoring" at bounding box center [597, 274] width 852 height 32
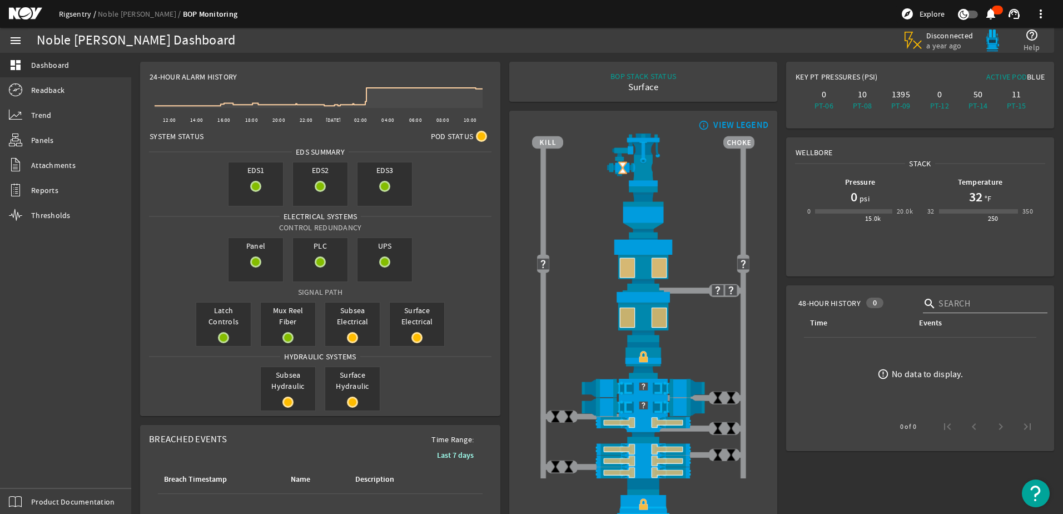
click at [78, 17] on link "Rigsentry" at bounding box center [78, 14] width 39 height 10
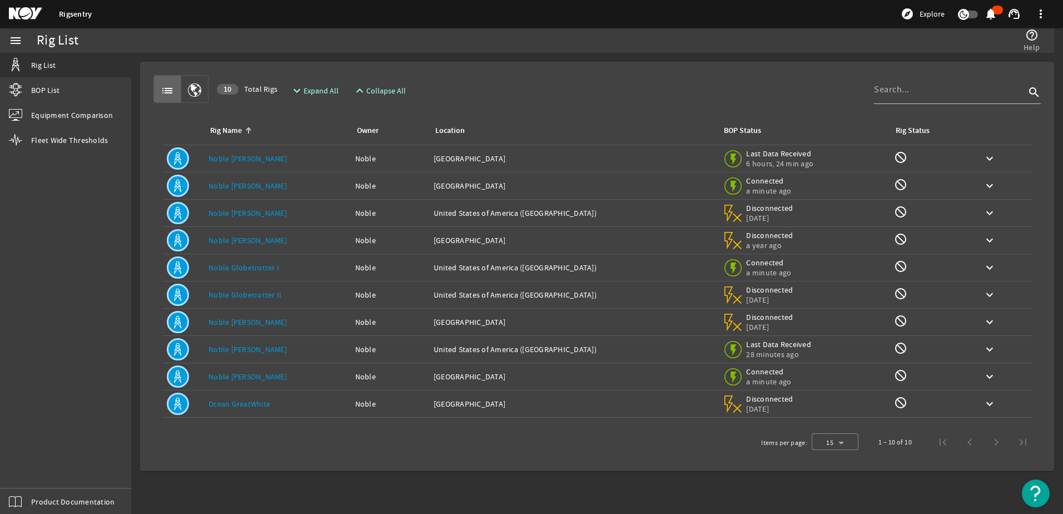
click at [243, 270] on link "Noble Globetrotter I" at bounding box center [243, 267] width 71 height 10
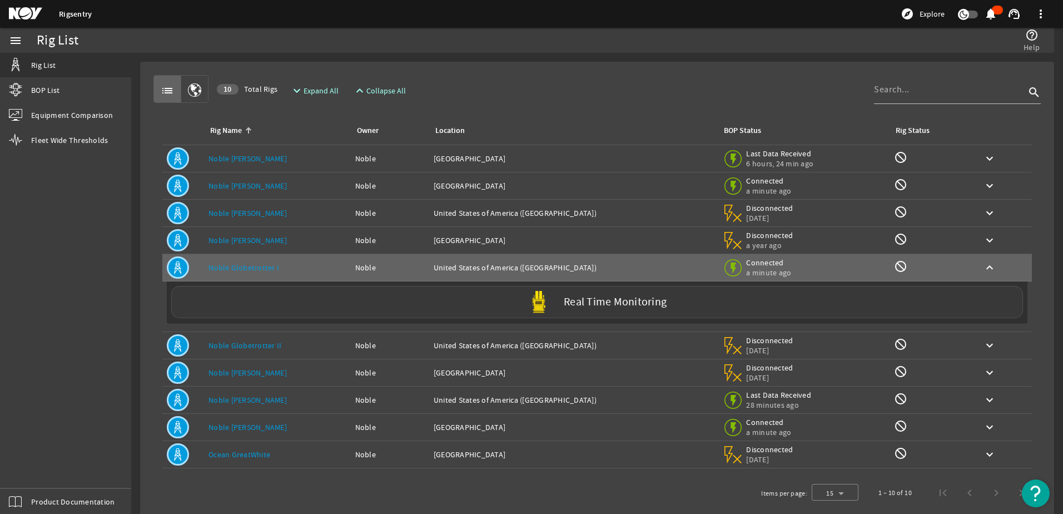
click at [569, 309] on div "Real Time Monitoring" at bounding box center [597, 302] width 852 height 32
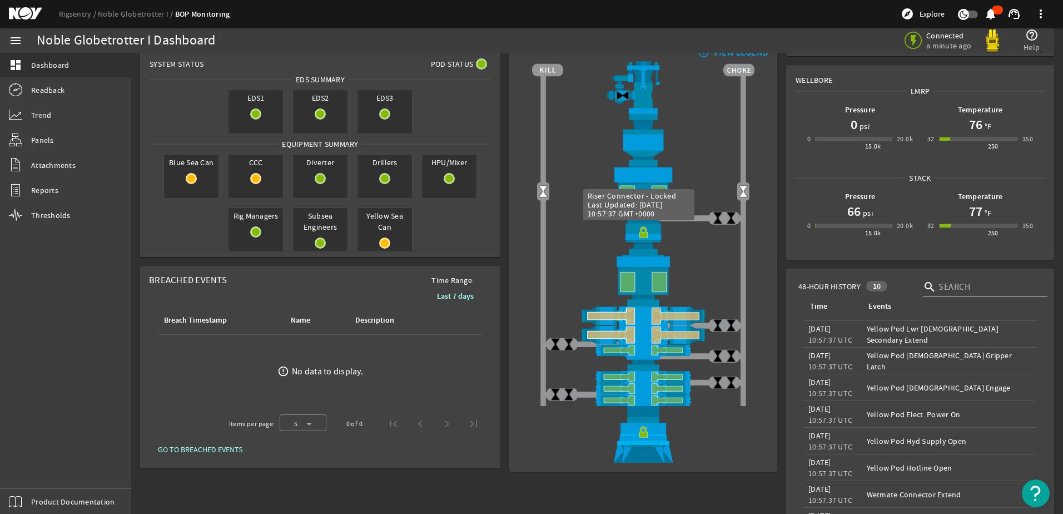
scroll to position [56, 0]
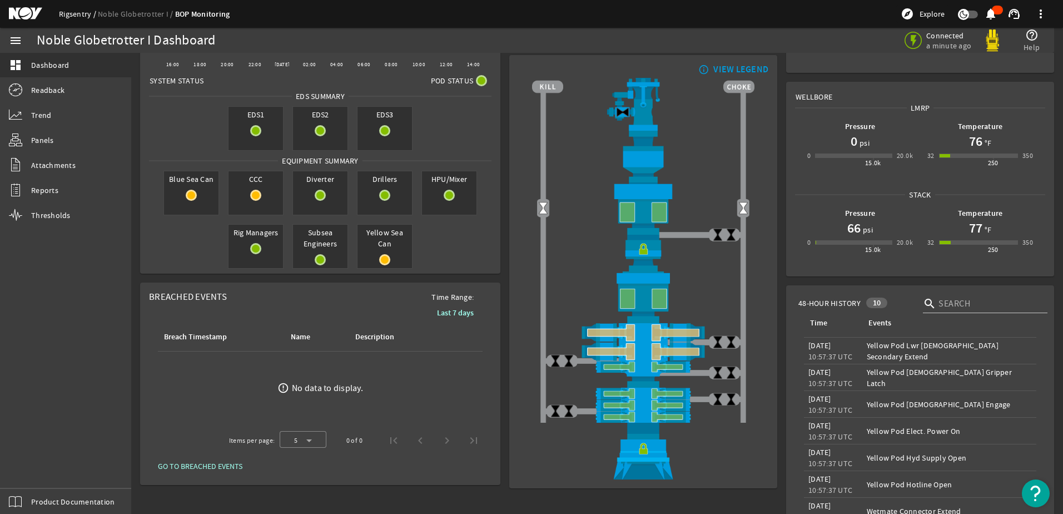
click at [77, 11] on link "Rigsentry" at bounding box center [78, 14] width 39 height 10
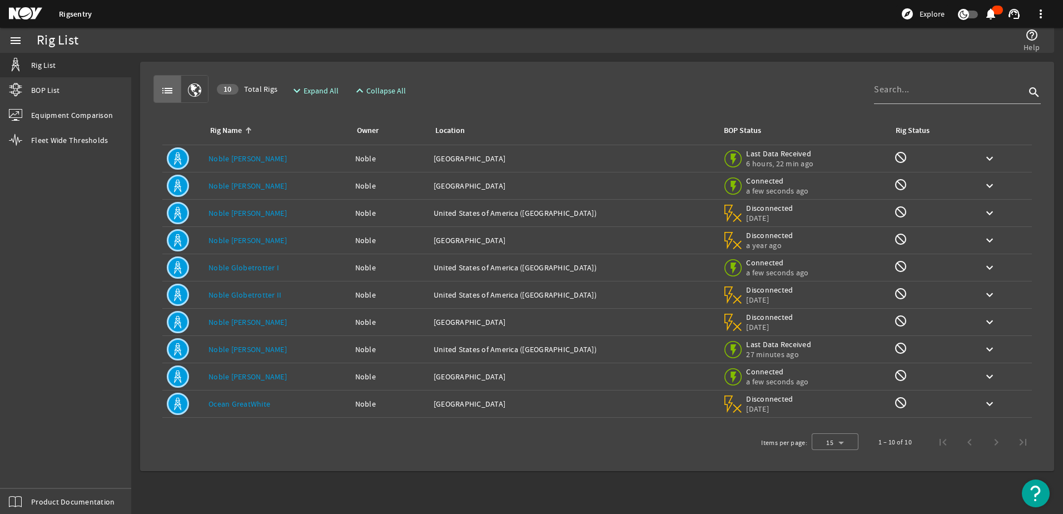
click at [233, 346] on link "Noble [PERSON_NAME]" at bounding box center [247, 349] width 78 height 10
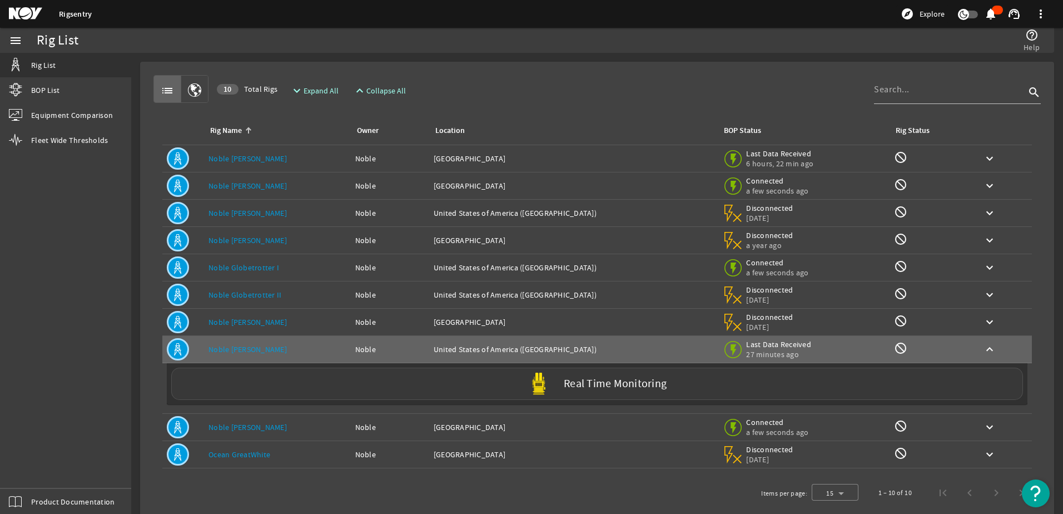
click at [555, 381] on div "Real Time Monitoring" at bounding box center [597, 383] width 852 height 32
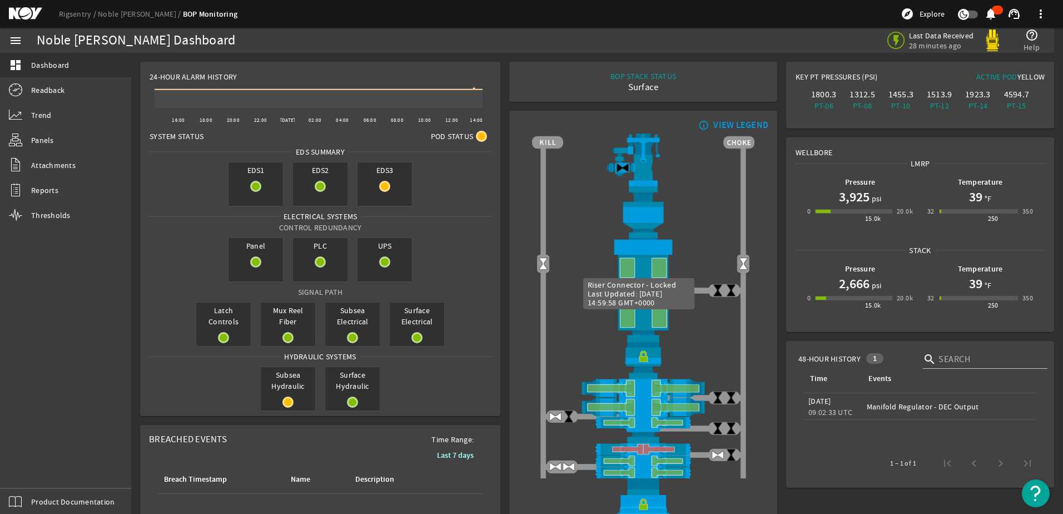
scroll to position [56, 0]
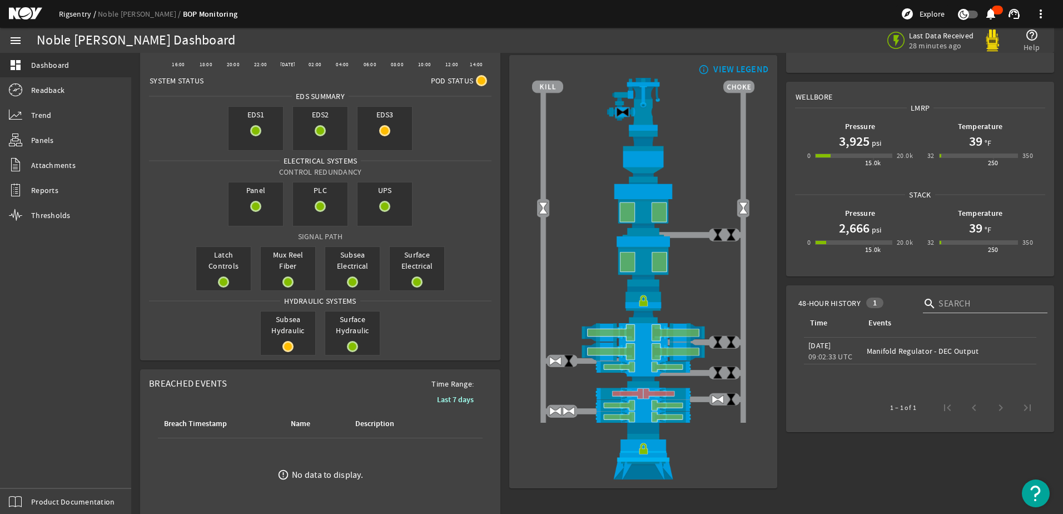
click at [79, 18] on link "Rigsentry" at bounding box center [78, 14] width 39 height 10
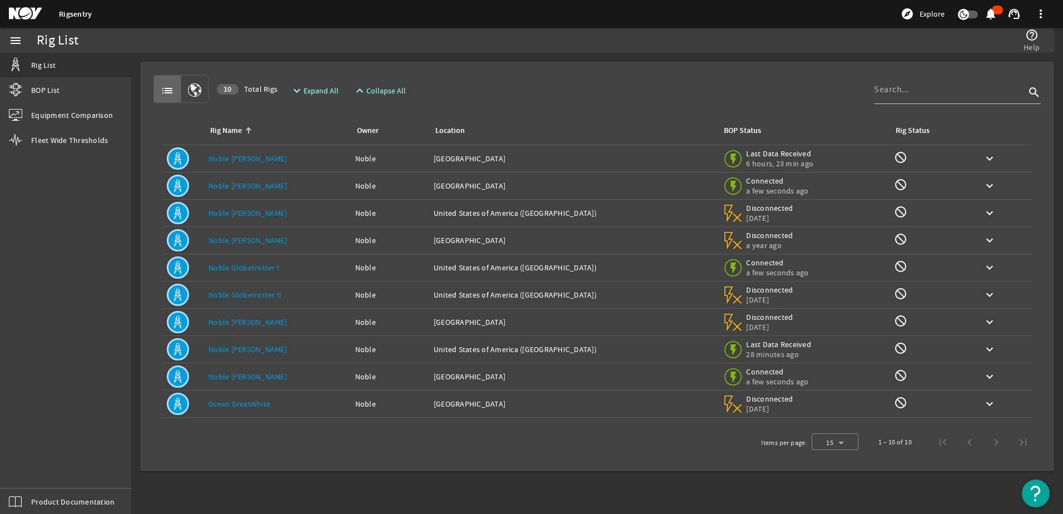
click at [233, 404] on link "Ocean GreatWhite" at bounding box center [239, 404] width 62 height 10
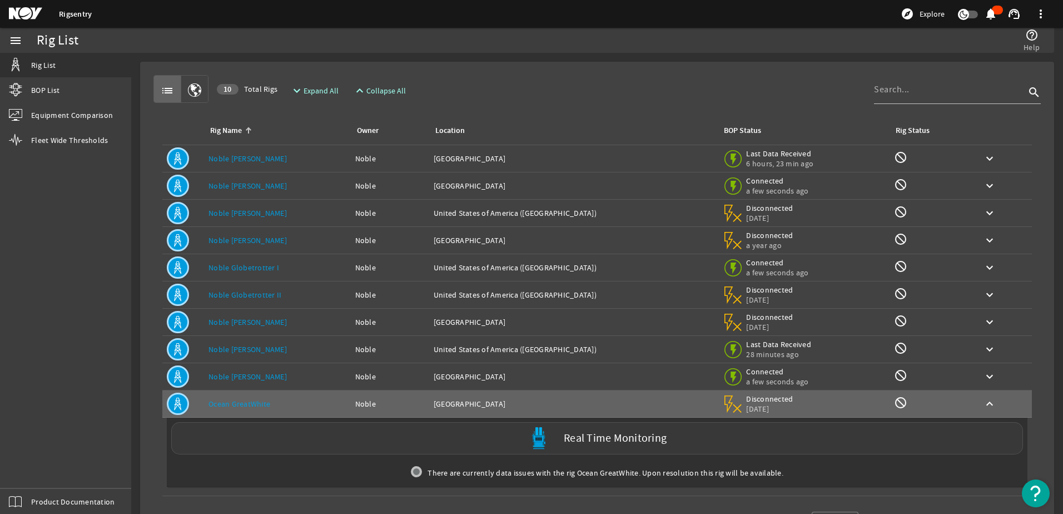
click at [590, 445] on div "Real Time Monitoring" at bounding box center [597, 438] width 852 height 32
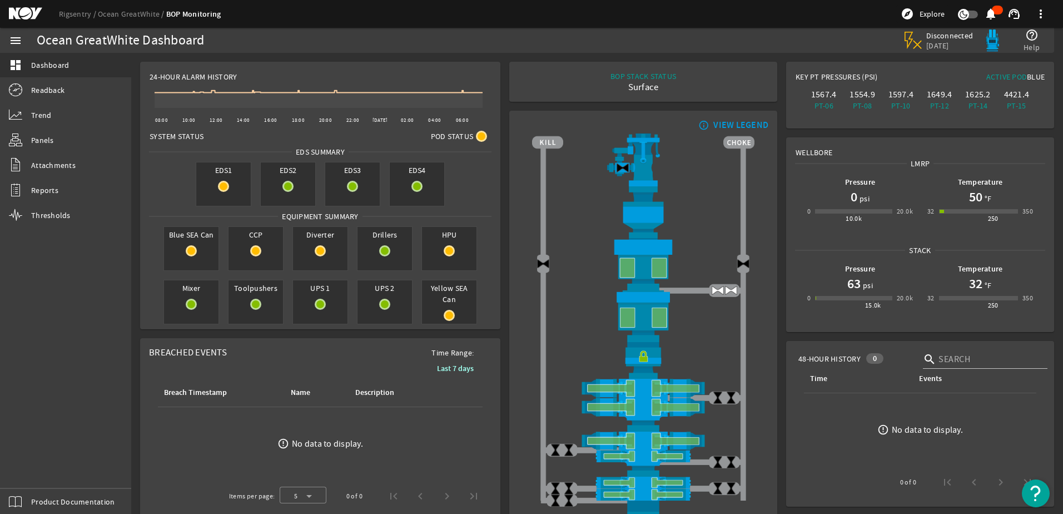
scroll to position [56, 0]
